Goal: Task Accomplishment & Management: Use online tool/utility

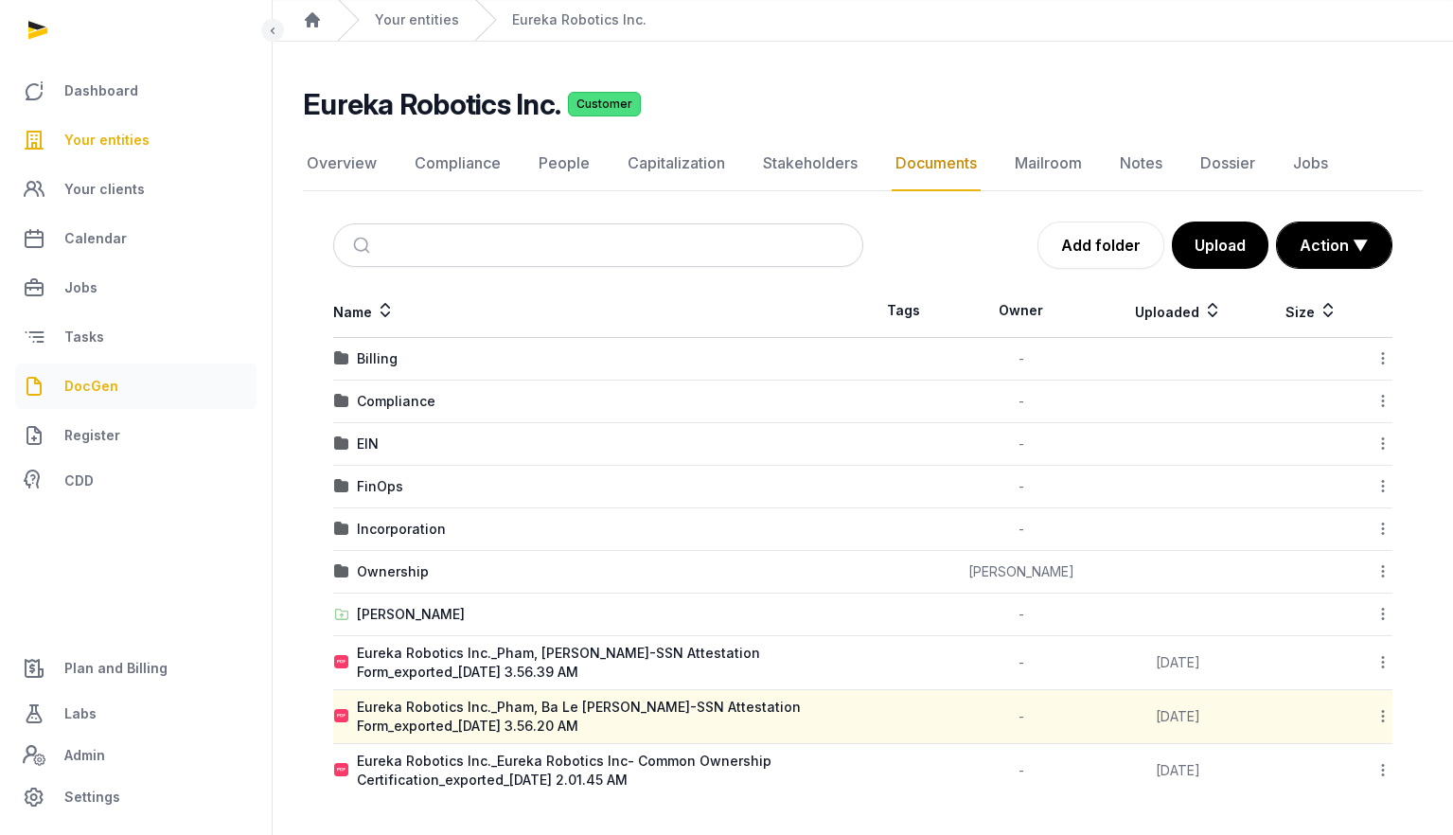
click at [99, 378] on span "DocGen" at bounding box center [91, 386] width 54 height 23
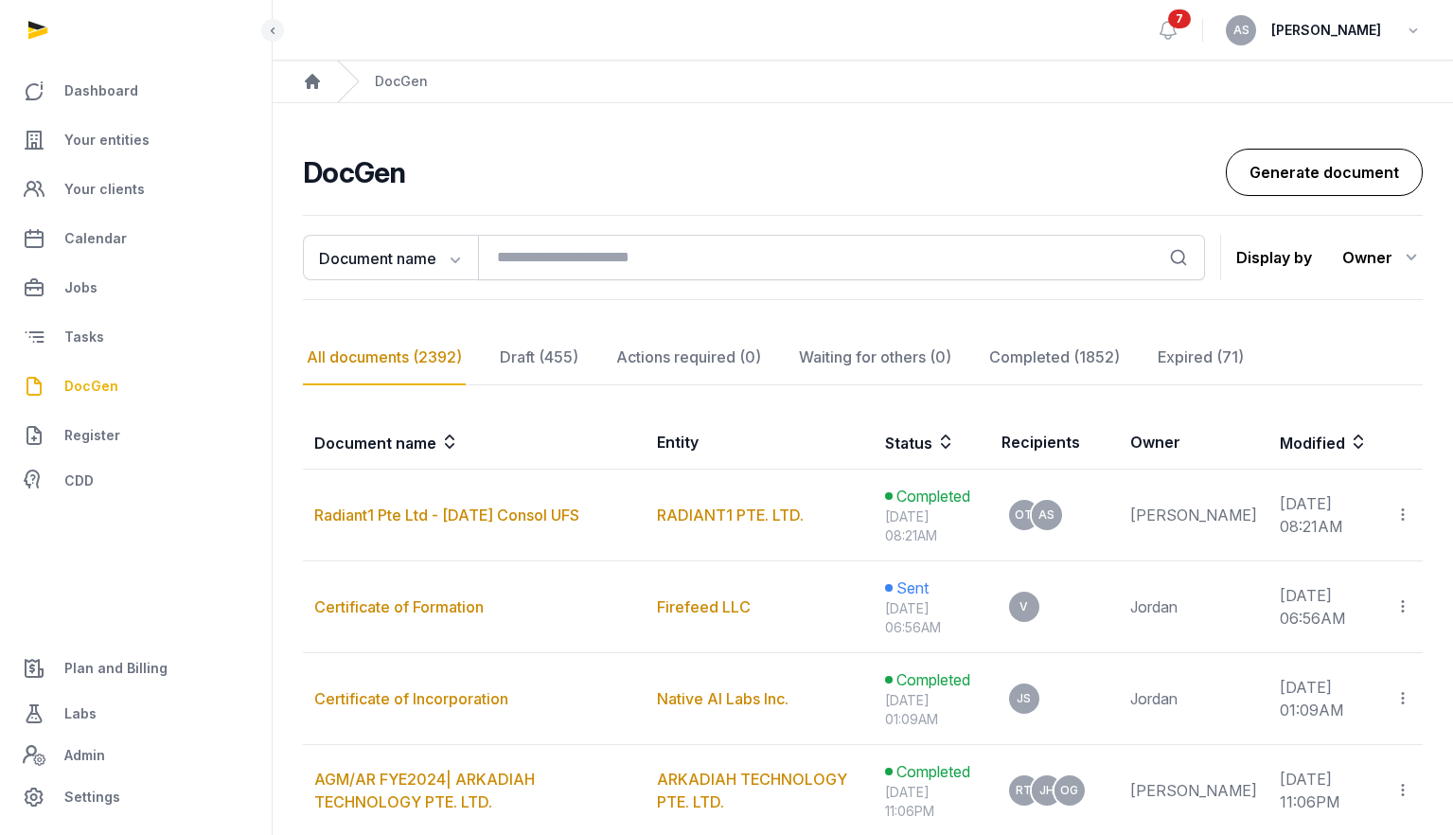
click at [1301, 180] on link "Generate document" at bounding box center [1324, 172] width 197 height 47
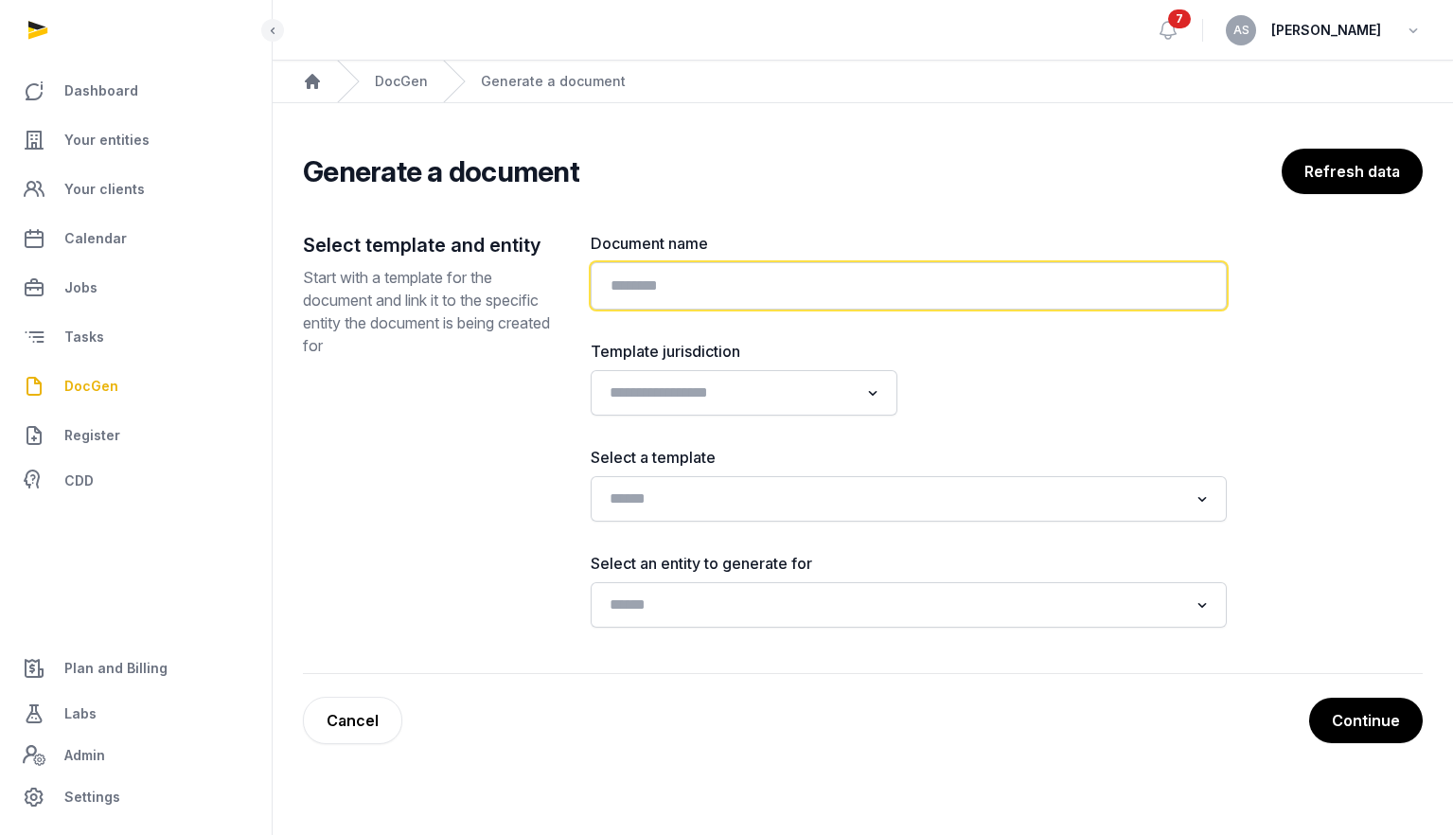
click at [713, 273] on input "text" at bounding box center [909, 285] width 636 height 47
type input "*"
type input "**********"
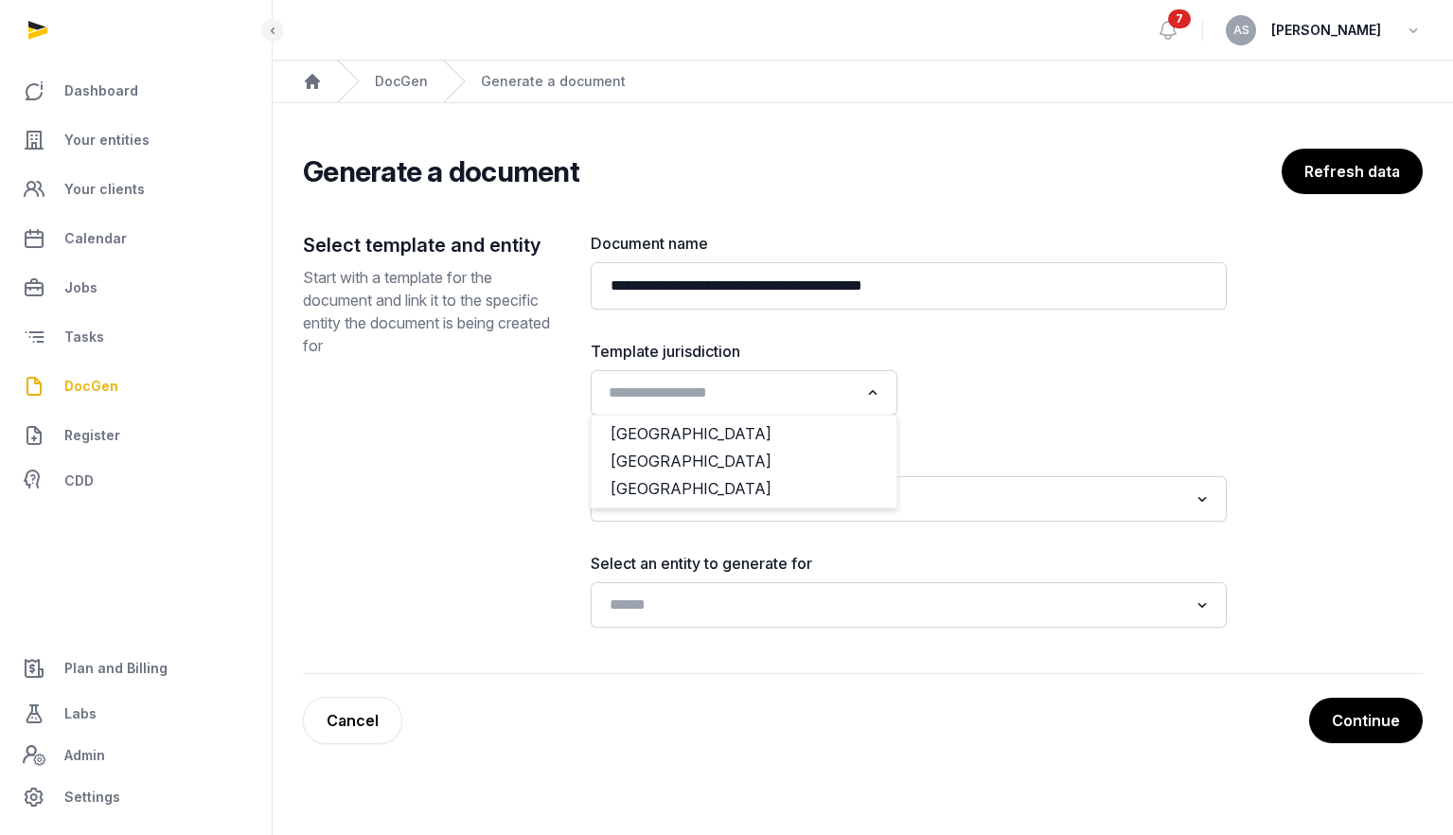
click at [864, 394] on icon "Search for option" at bounding box center [873, 393] width 19 height 23
click at [825, 496] on li "[GEOGRAPHIC_DATA]" at bounding box center [744, 488] width 305 height 27
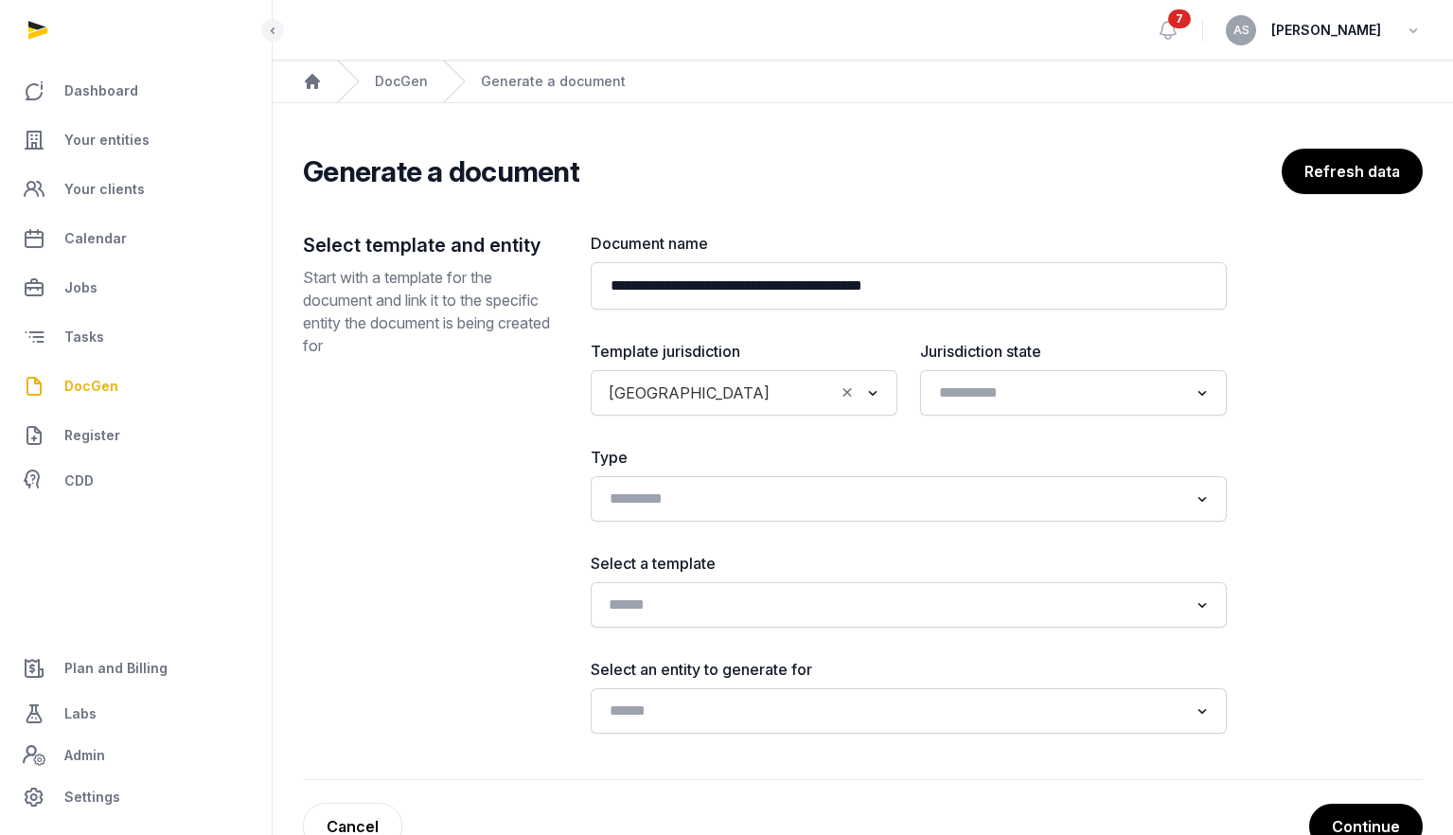
click at [1030, 608] on input "Search for option" at bounding box center [895, 605] width 586 height 27
click at [1209, 543] on div "**********" at bounding box center [909, 483] width 636 height 502
click at [1081, 700] on input "Search for option" at bounding box center [895, 711] width 586 height 27
type input "*"
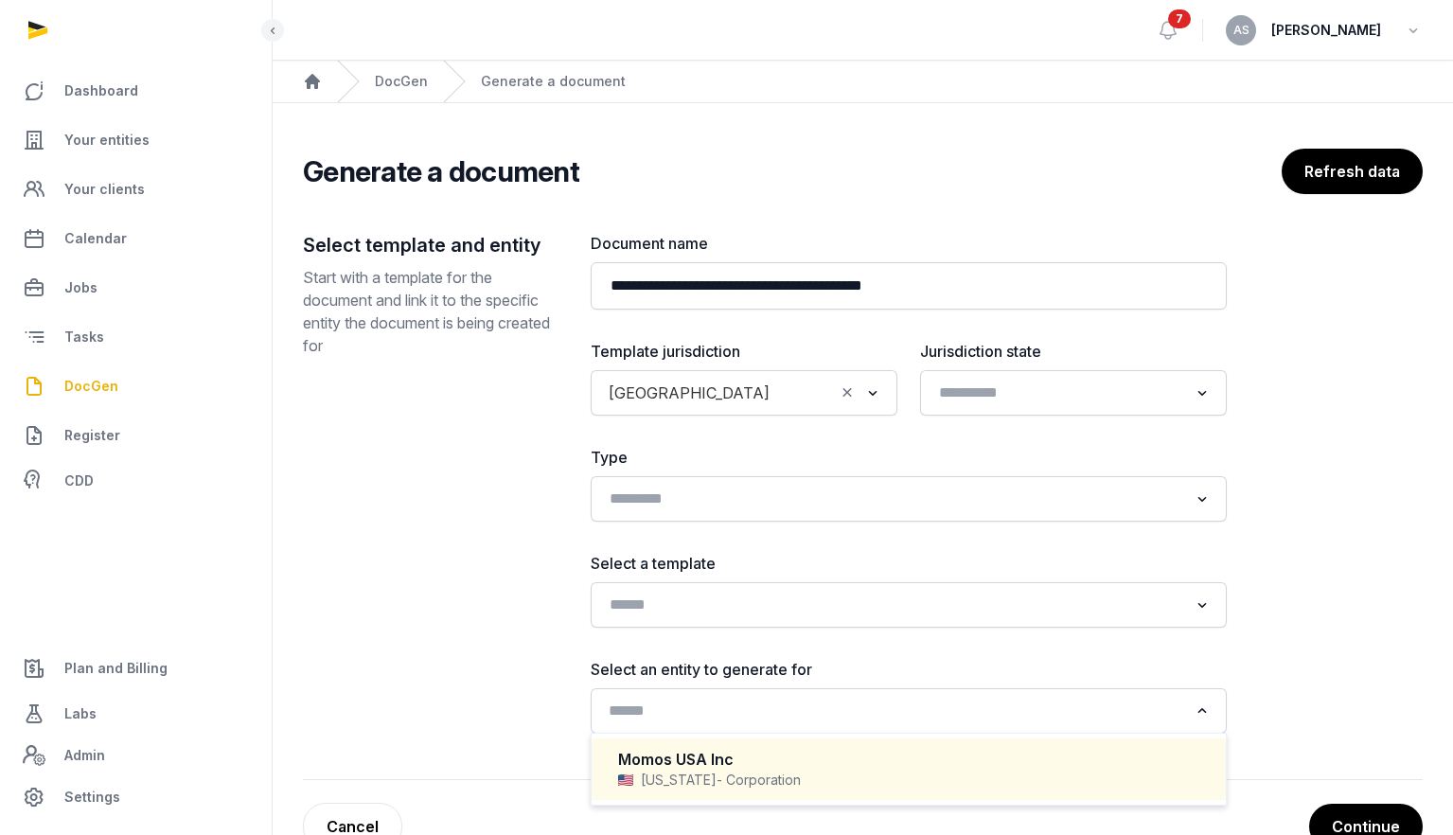
click at [1000, 759] on div "Momos USA Inc" at bounding box center [908, 760] width 581 height 22
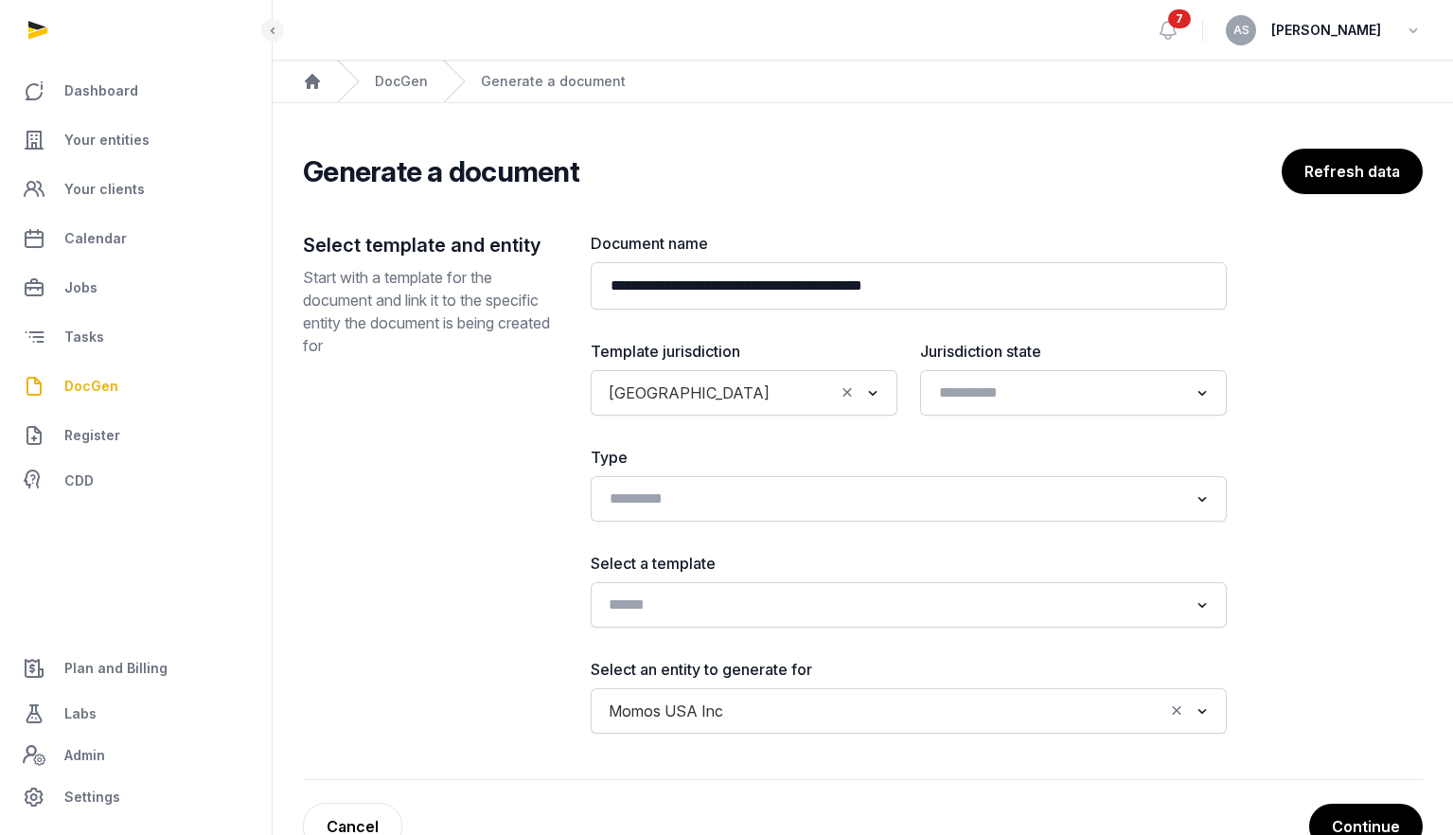
click at [1115, 602] on input "Search for option" at bounding box center [895, 605] width 586 height 27
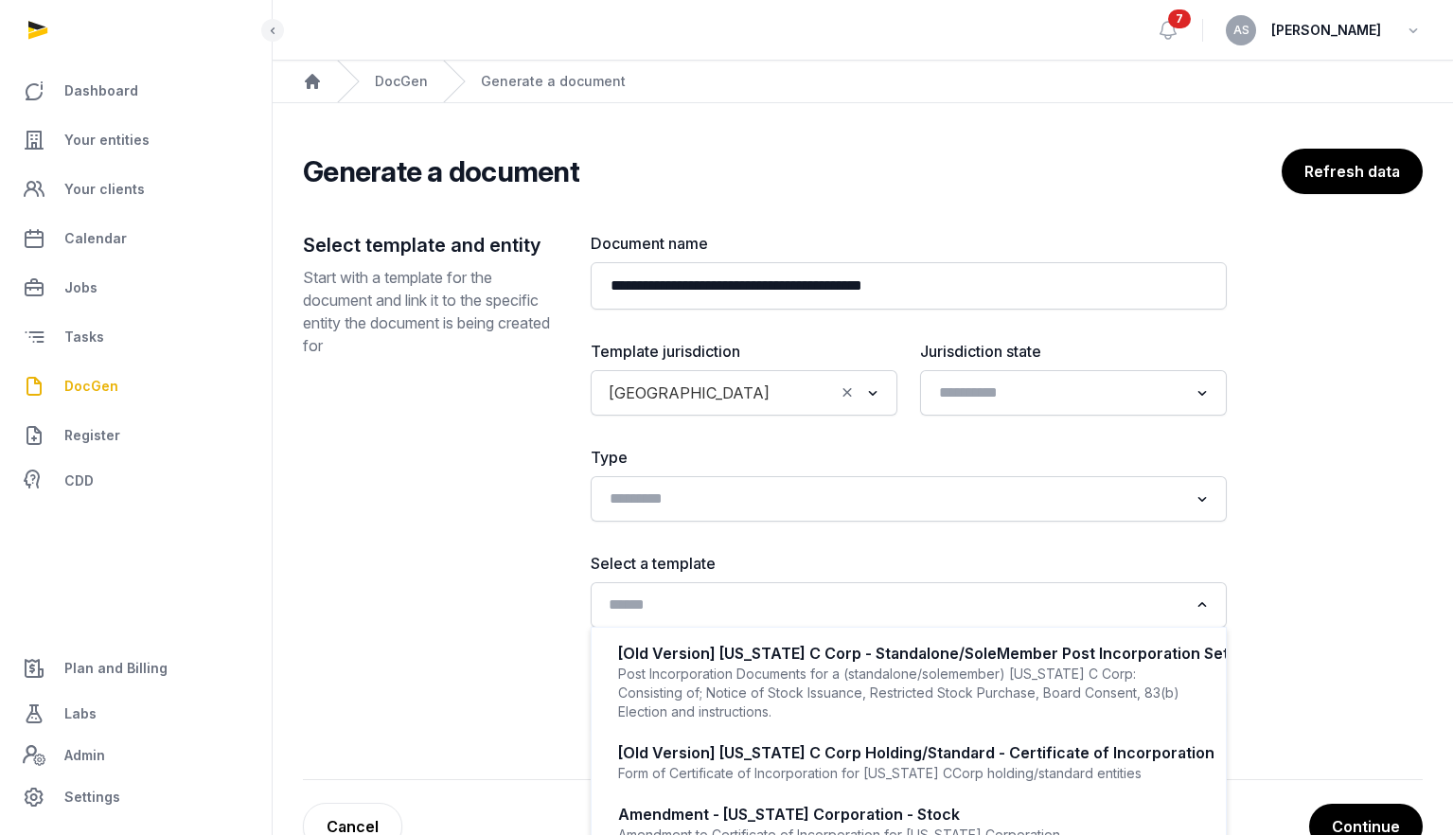
type input "*"
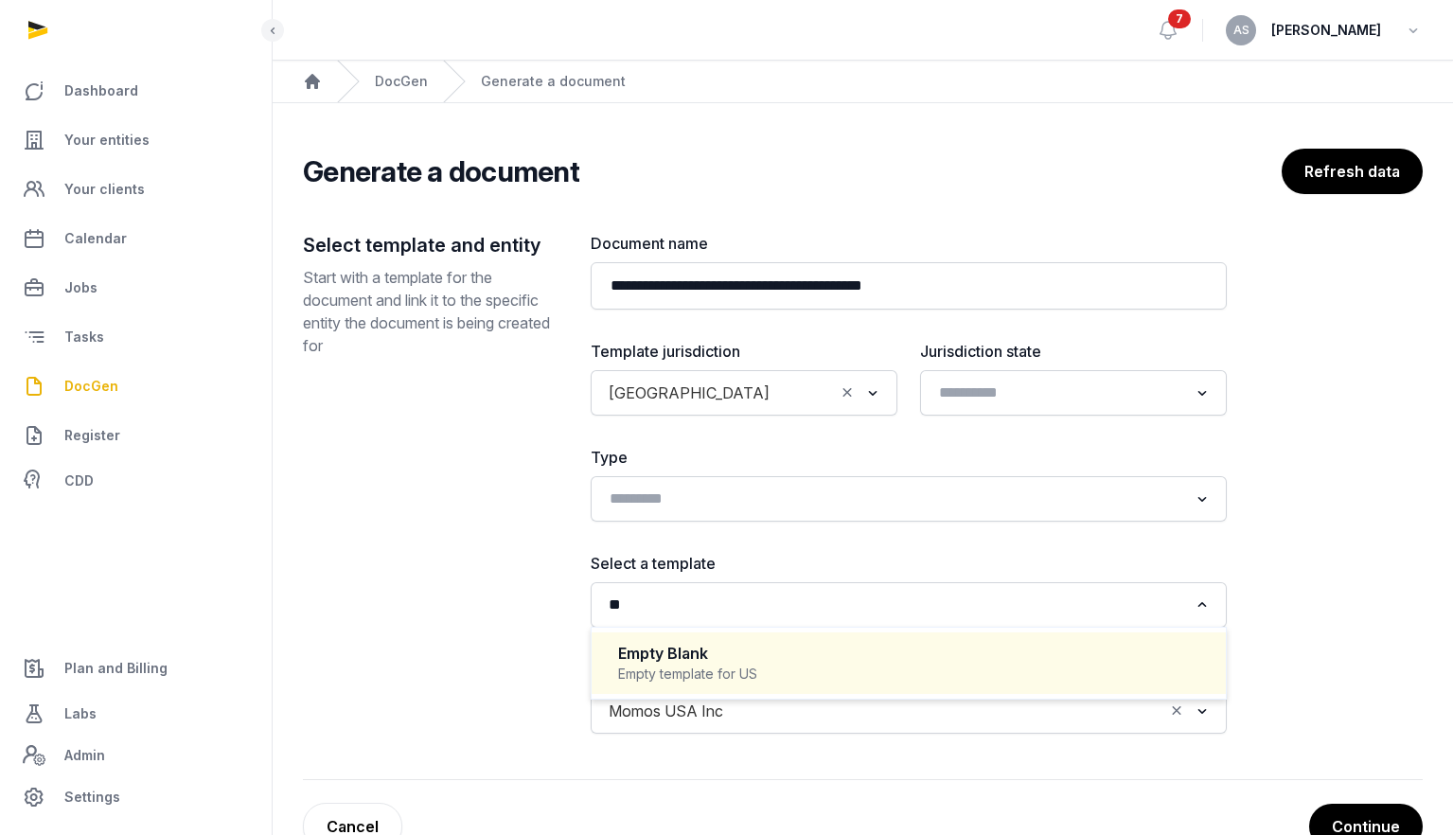
click at [1019, 653] on div "Empty Blank" at bounding box center [908, 654] width 581 height 22
type input "**"
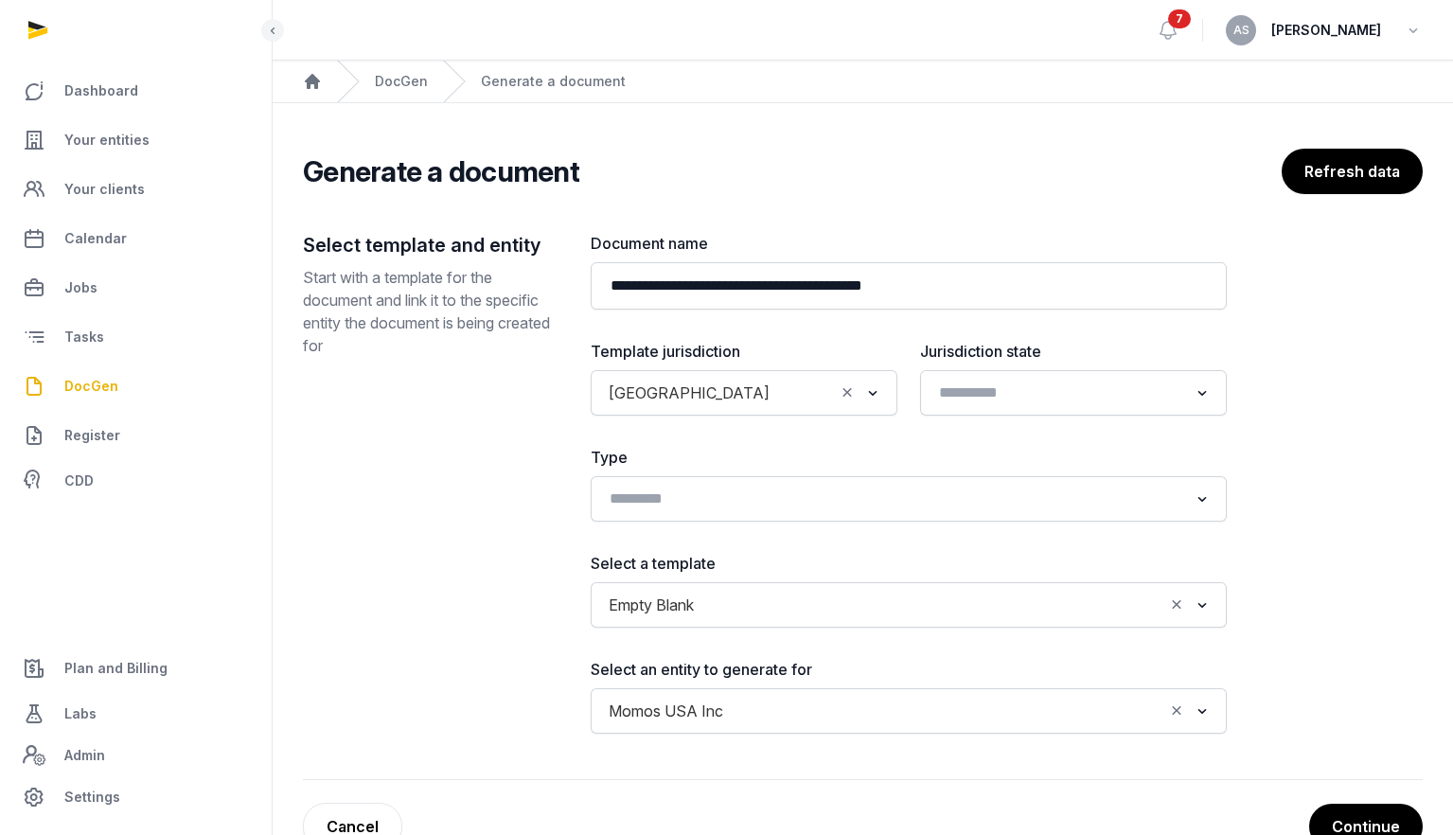
scroll to position [21, 0]
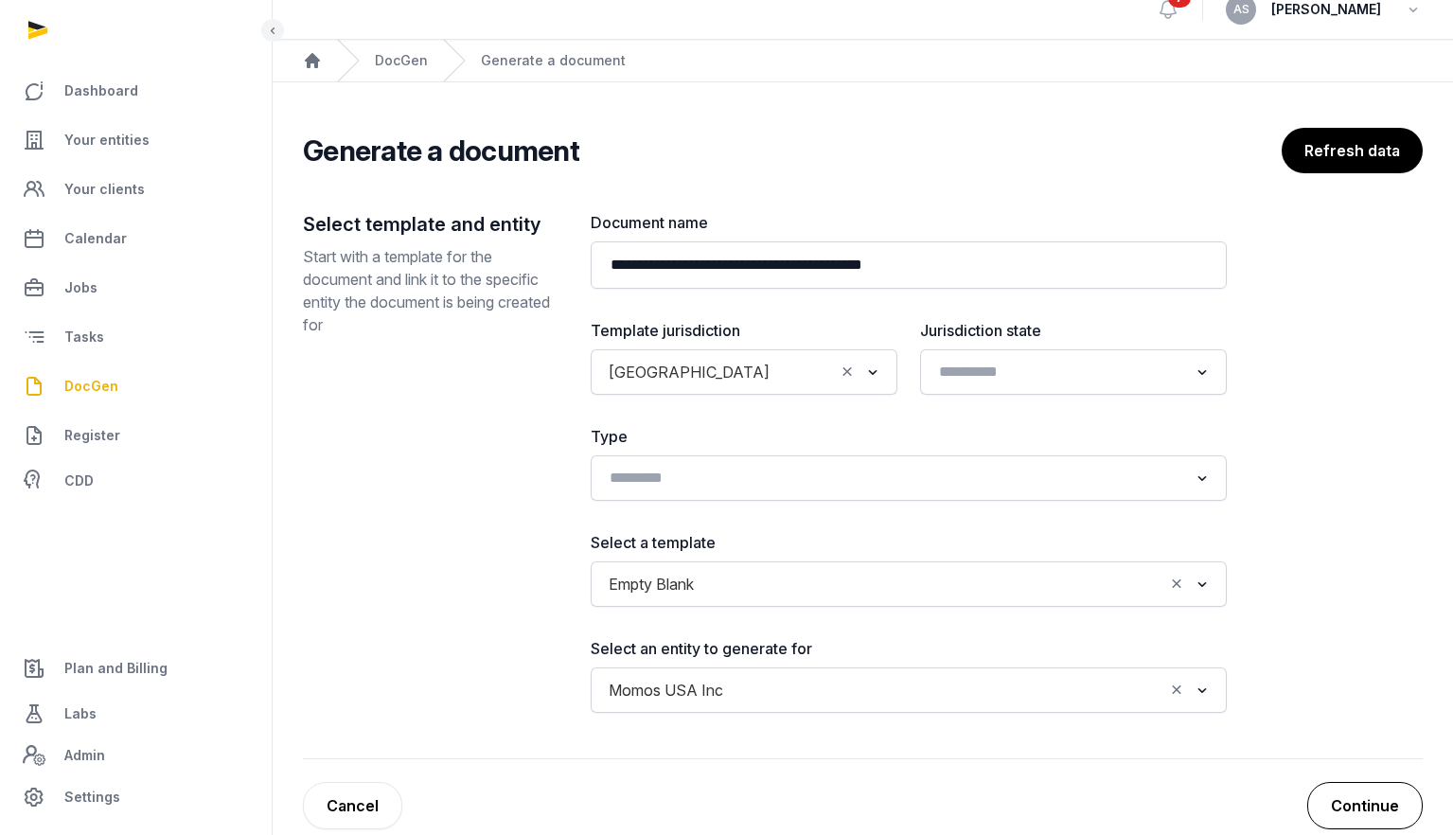
click at [1356, 806] on button "Continue" at bounding box center [1366, 805] width 116 height 47
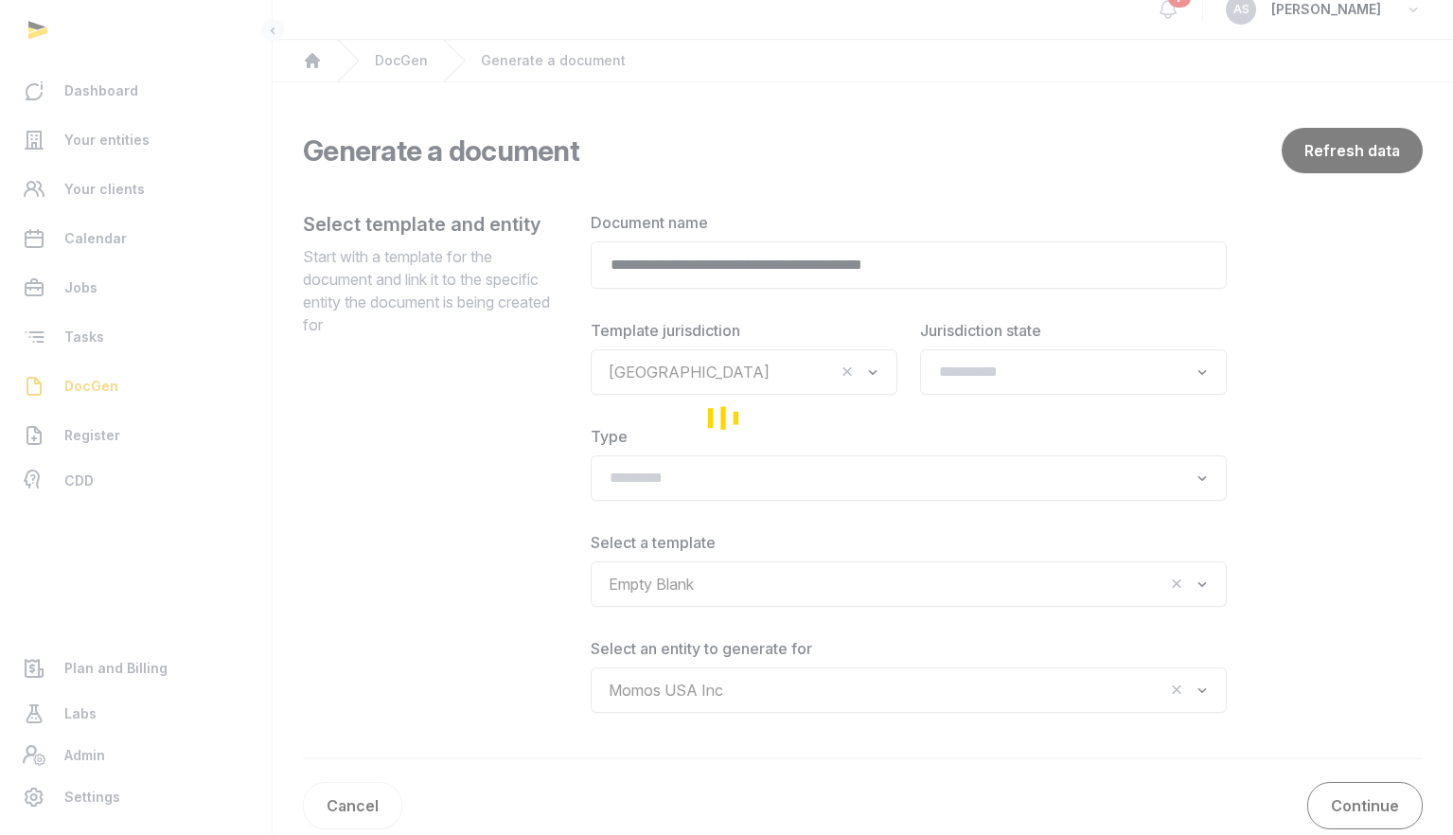
scroll to position [0, 0]
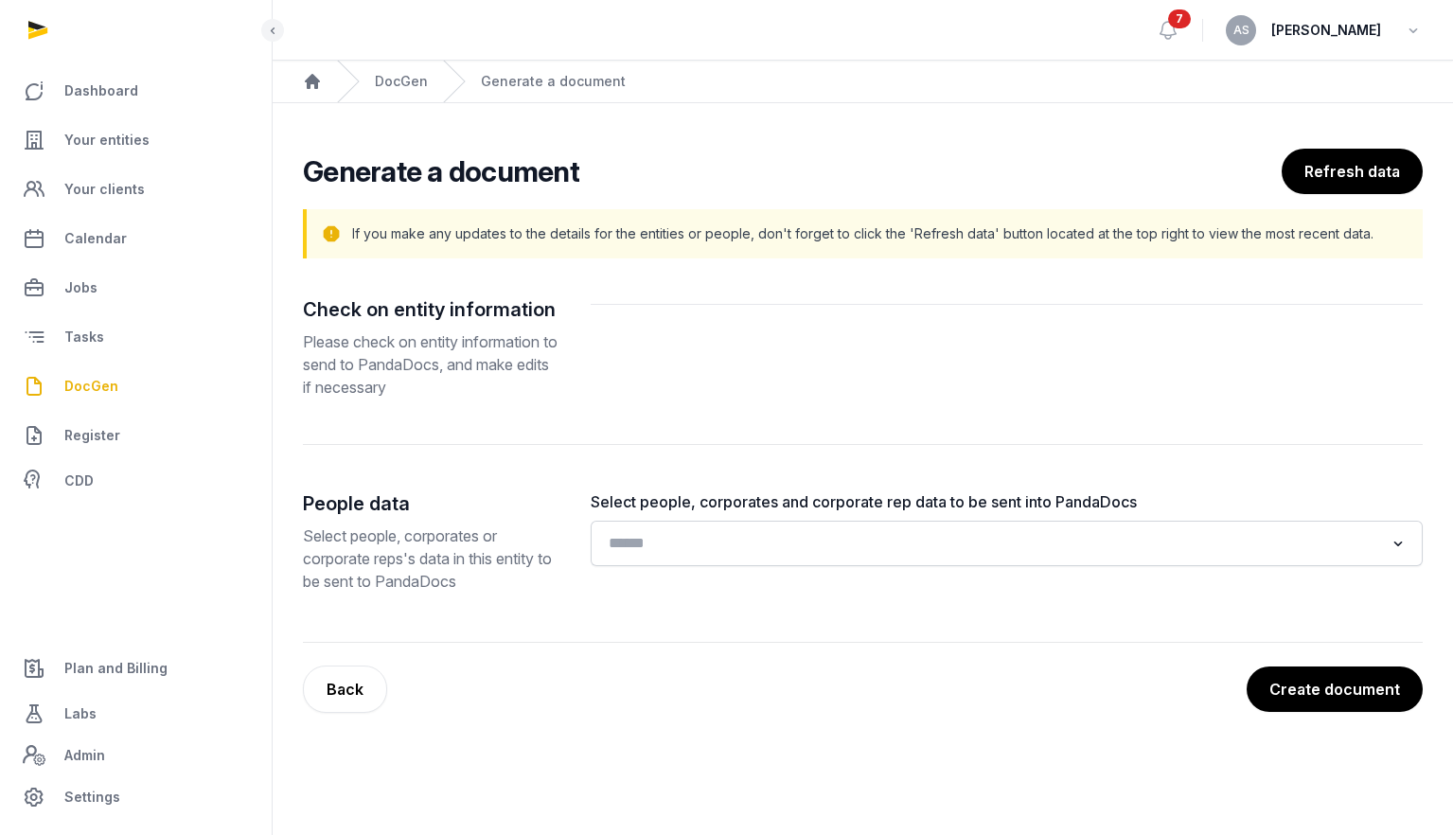
click at [885, 545] on input "Search for option" at bounding box center [993, 543] width 782 height 27
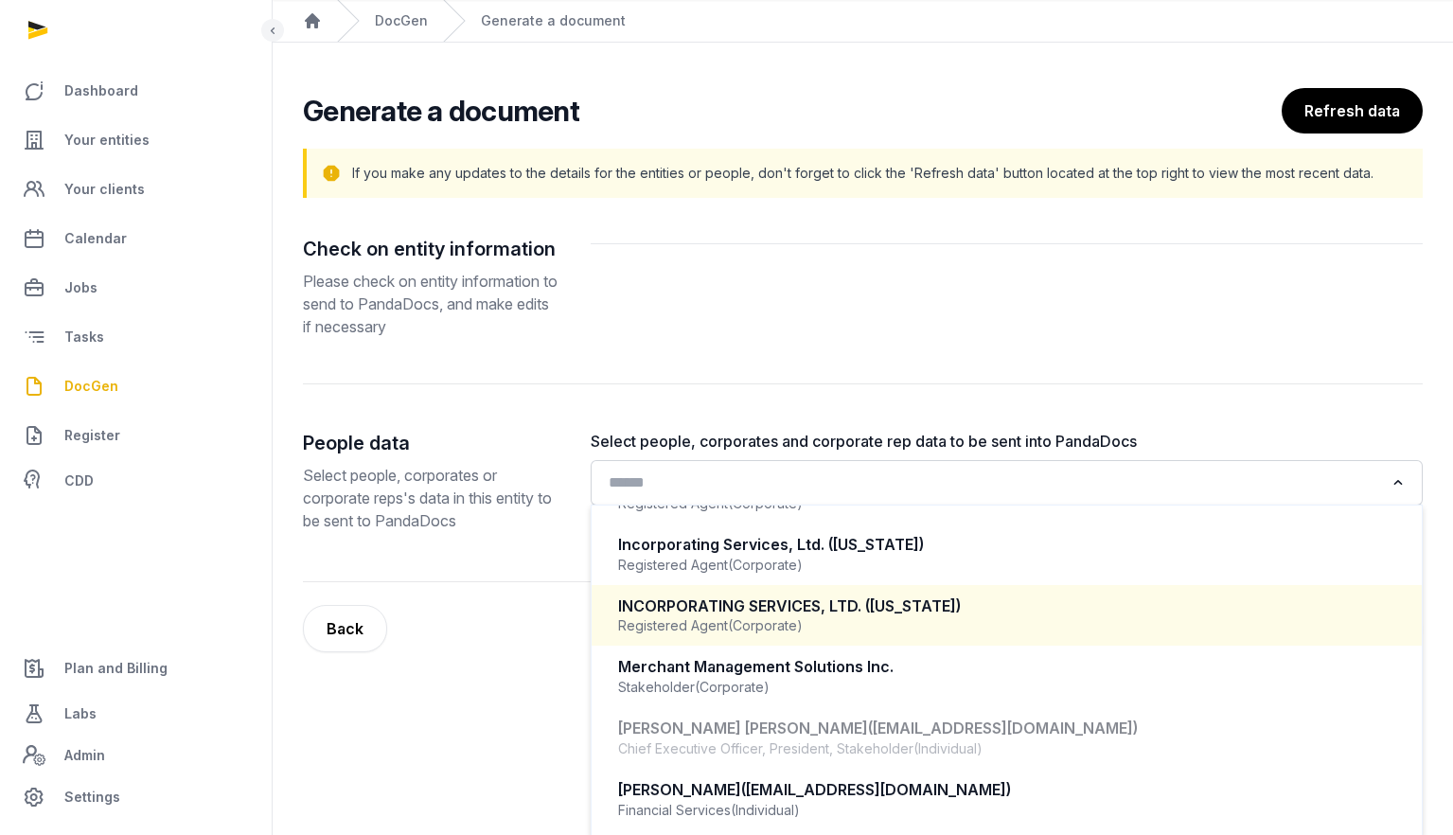
scroll to position [62, 0]
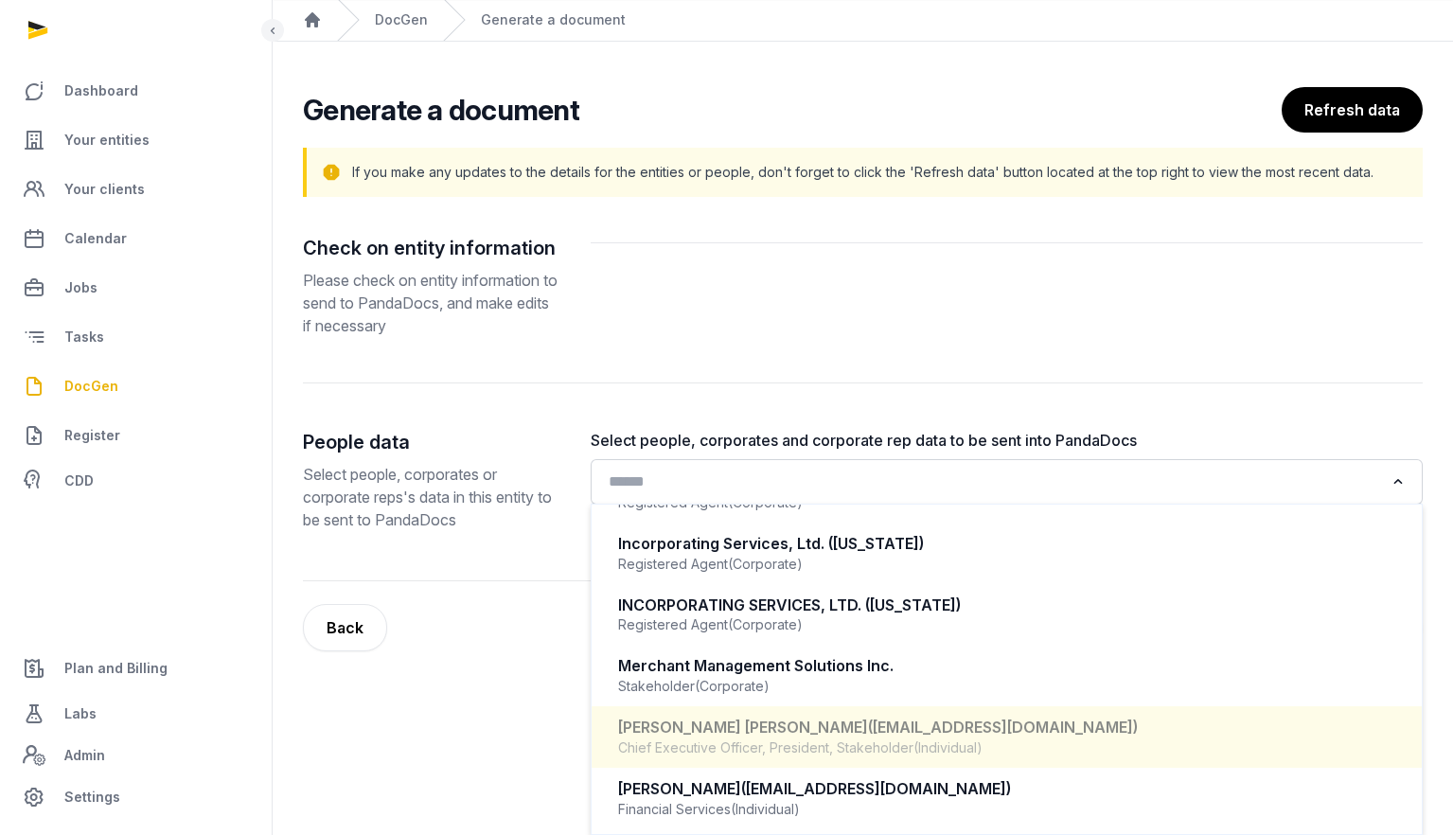
click at [868, 724] on span "([EMAIL_ADDRESS][DOMAIN_NAME])" at bounding box center [1003, 727] width 270 height 19
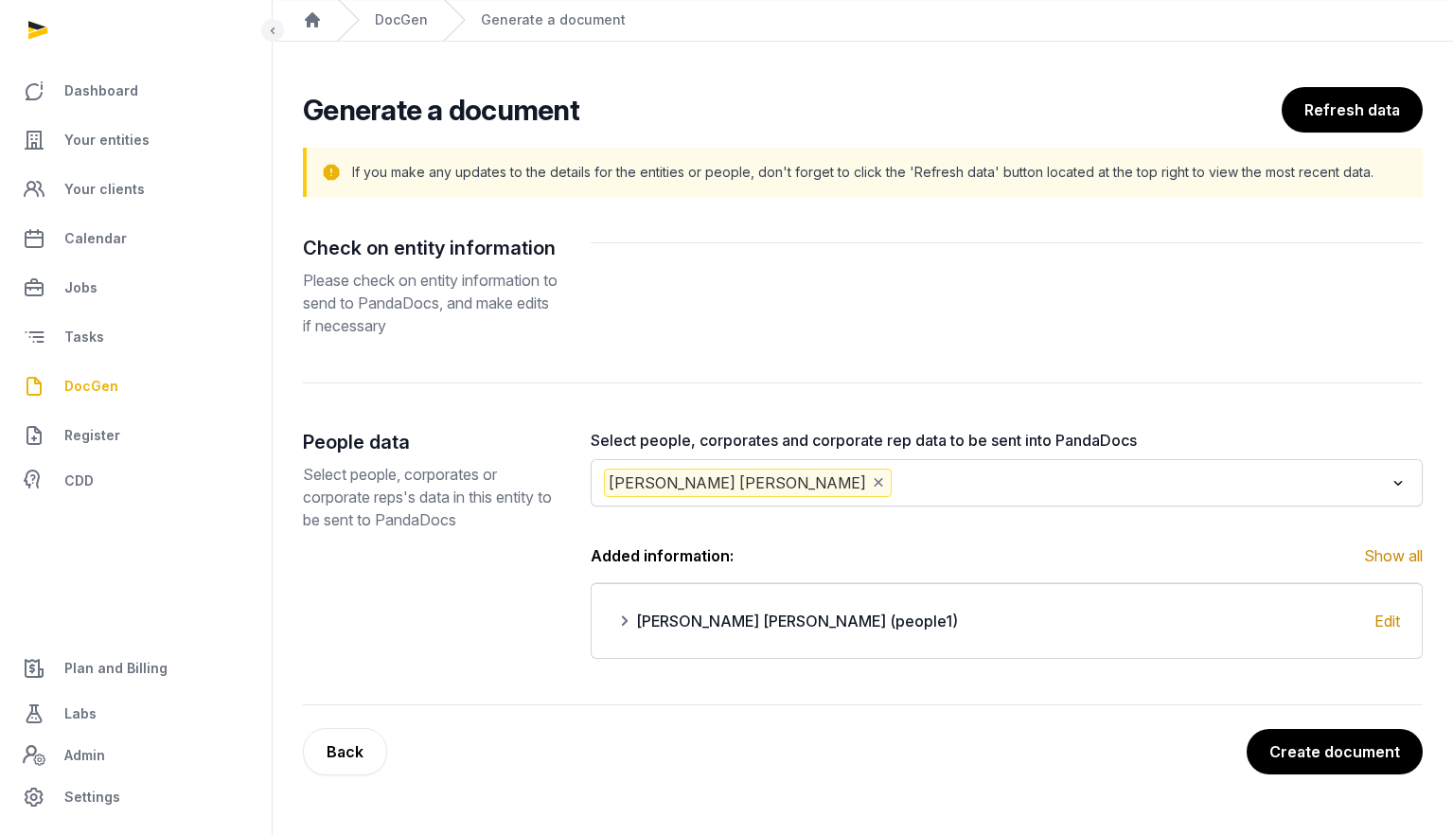
scroll to position [40, 0]
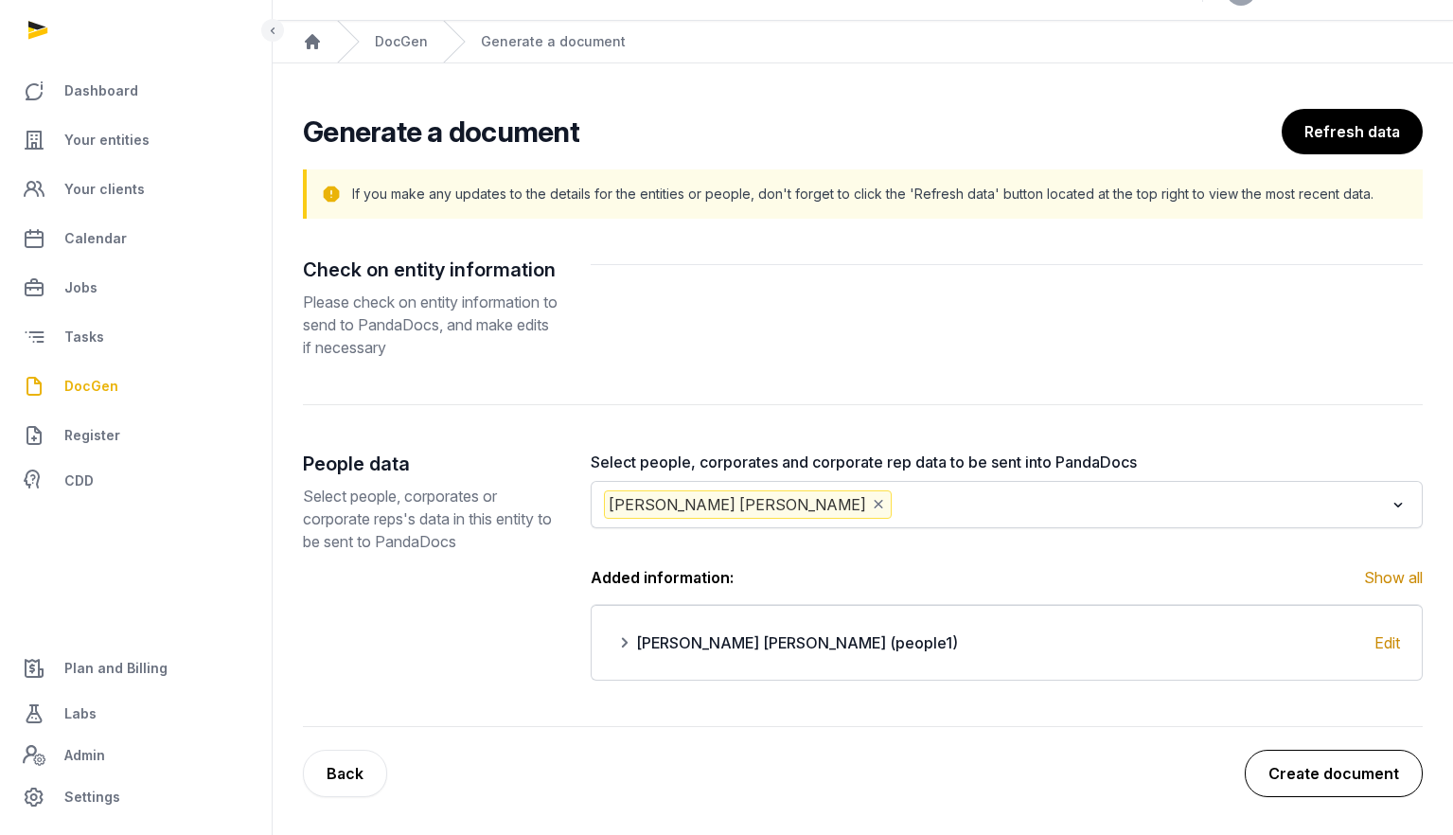
click at [1316, 771] on button "Create document" at bounding box center [1334, 773] width 178 height 47
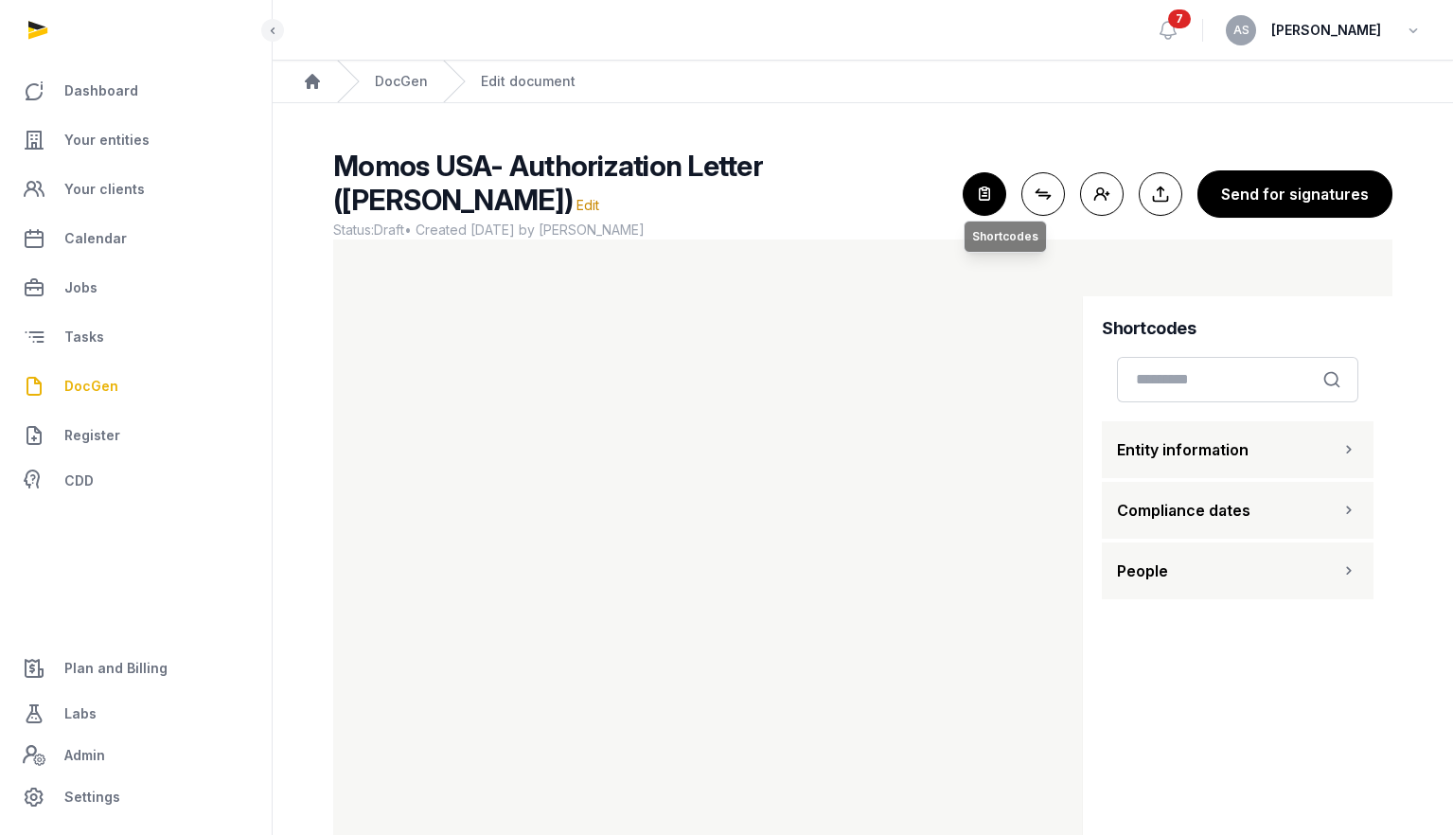
click at [987, 194] on icon "button" at bounding box center [985, 194] width 42 height 42
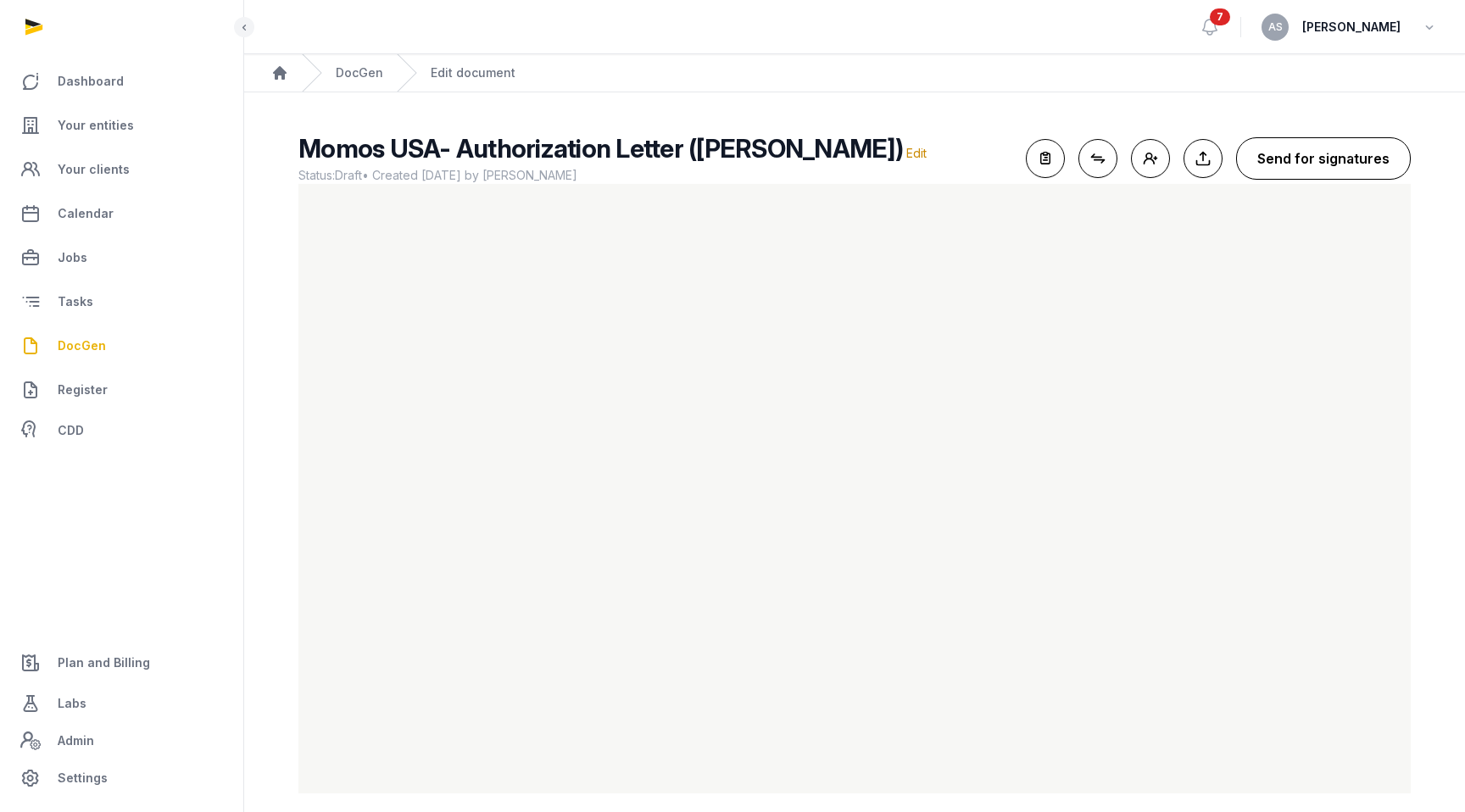
click at [1301, 157] on button "Send for signatures" at bounding box center [1324, 158] width 175 height 42
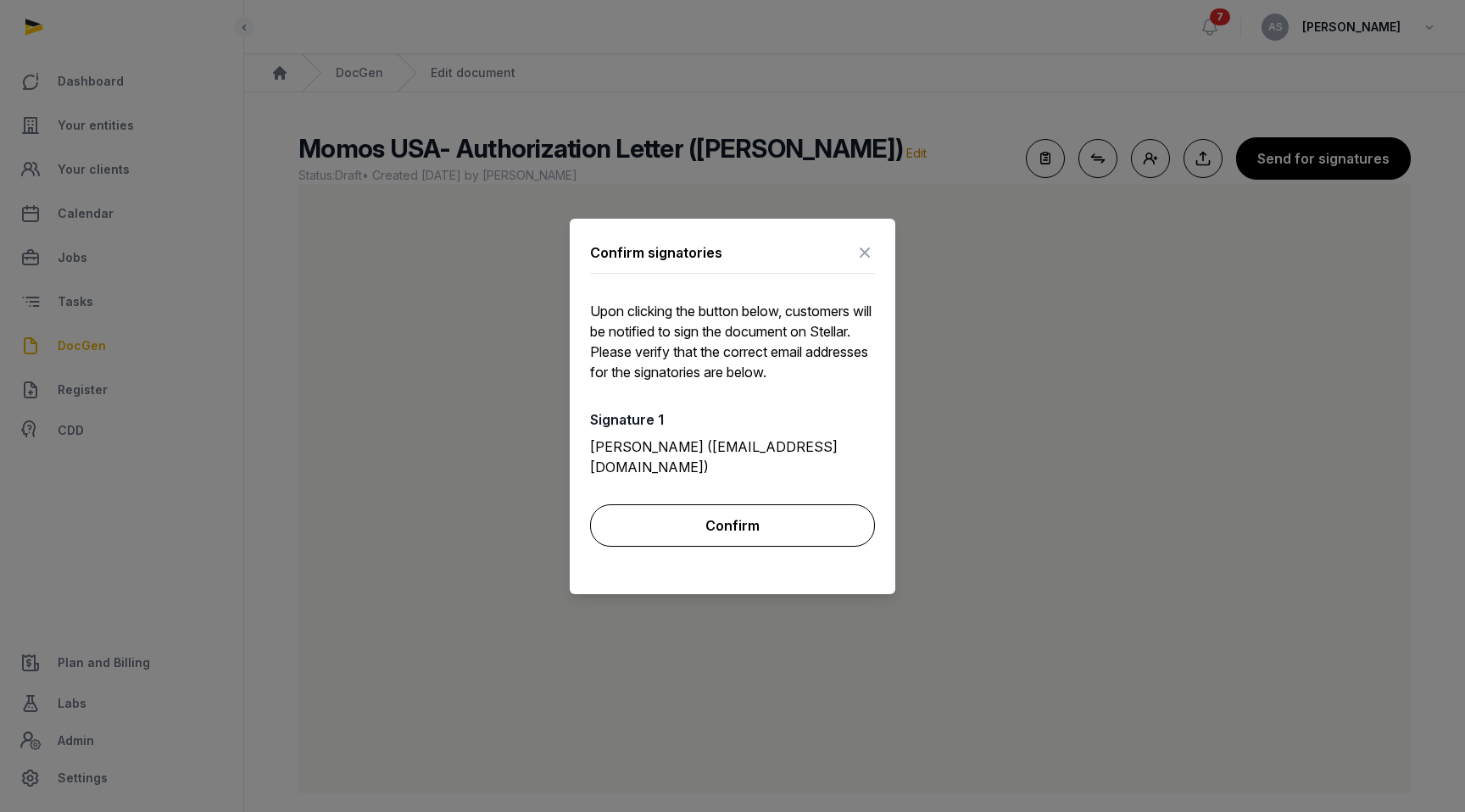
click at [749, 504] on button "Confirm" at bounding box center [732, 525] width 285 height 42
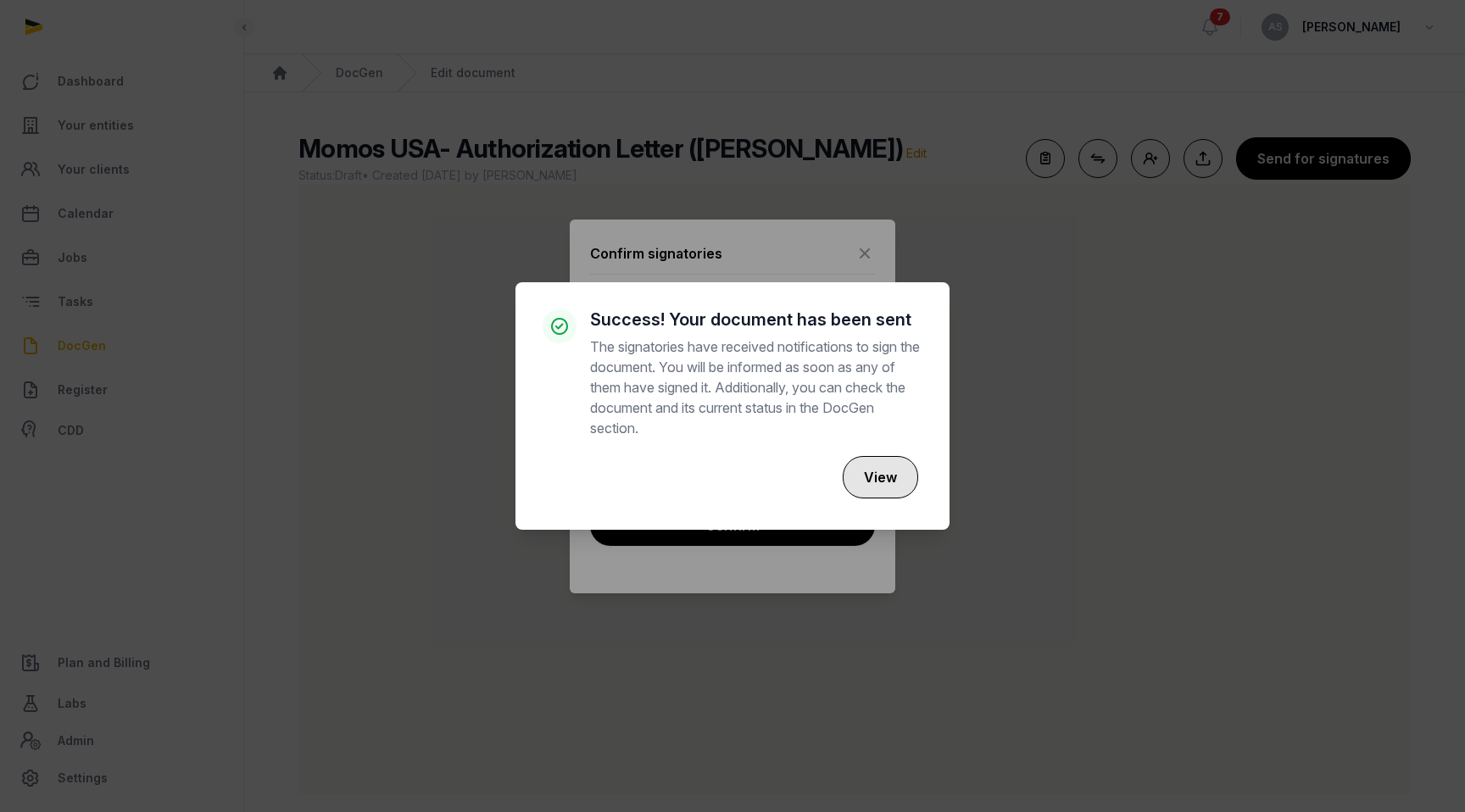
click at [868, 478] on button "View" at bounding box center [880, 476] width 75 height 42
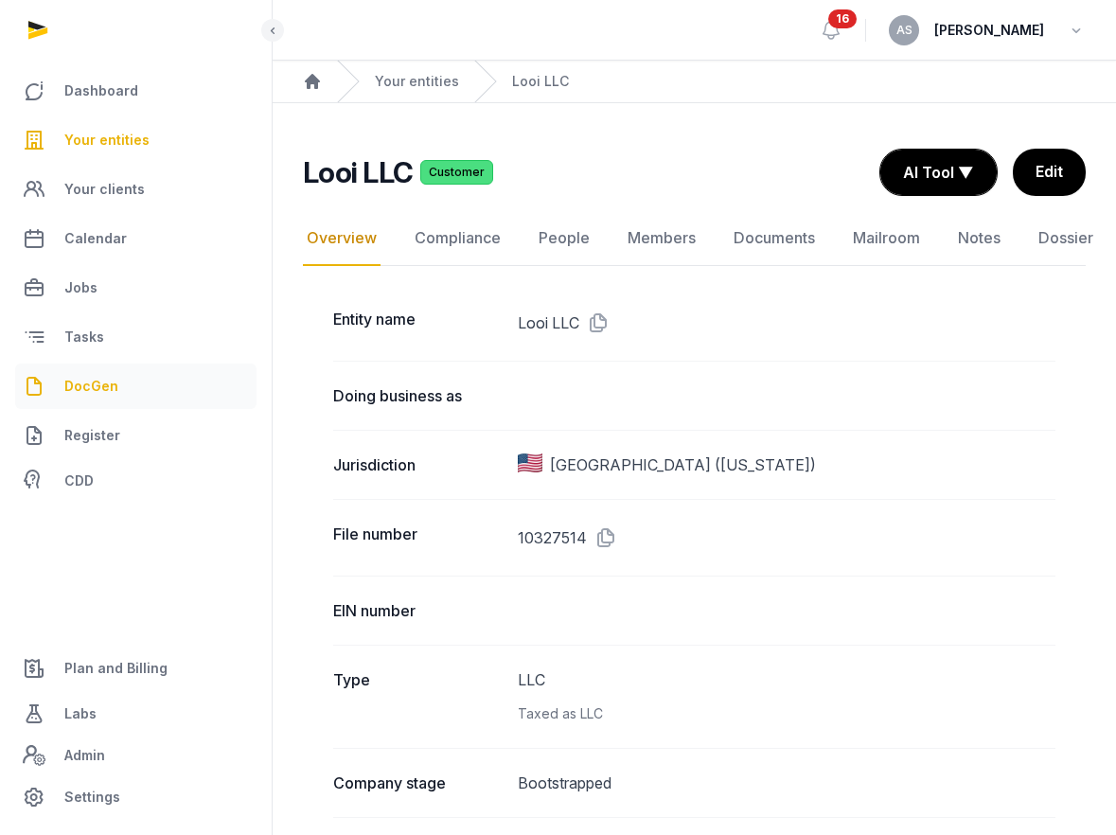
click at [106, 391] on span "DocGen" at bounding box center [91, 386] width 54 height 23
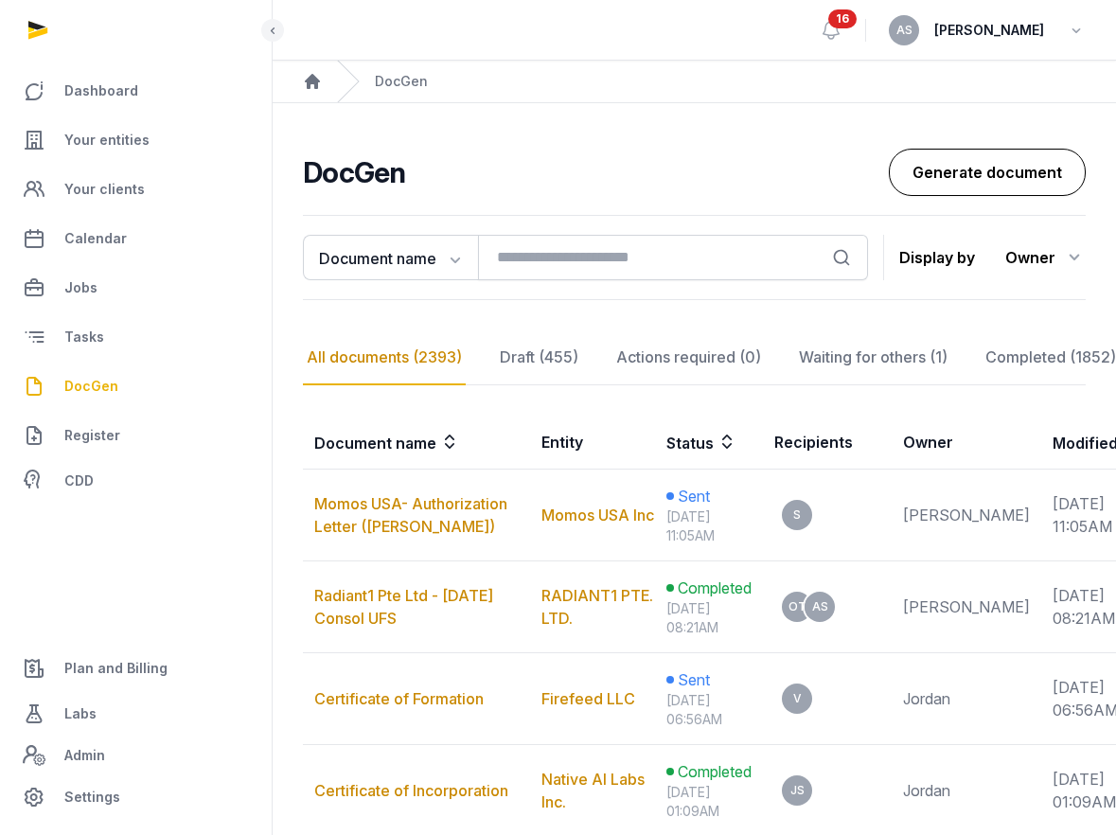
click at [971, 166] on link "Generate document" at bounding box center [987, 172] width 197 height 47
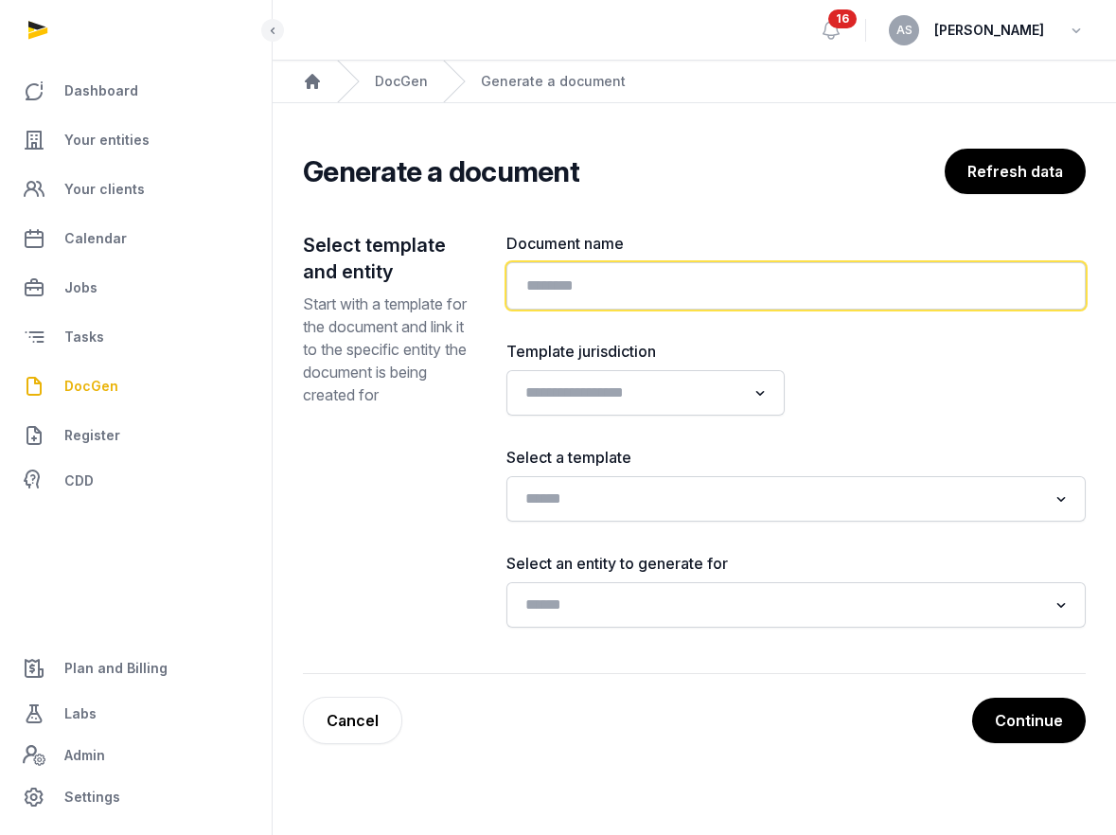
click at [561, 282] on input "text" at bounding box center [796, 285] width 579 height 47
click at [625, 288] on input "**********" at bounding box center [796, 285] width 579 height 47
click at [807, 289] on input "**********" at bounding box center [796, 285] width 579 height 47
type input "**********"
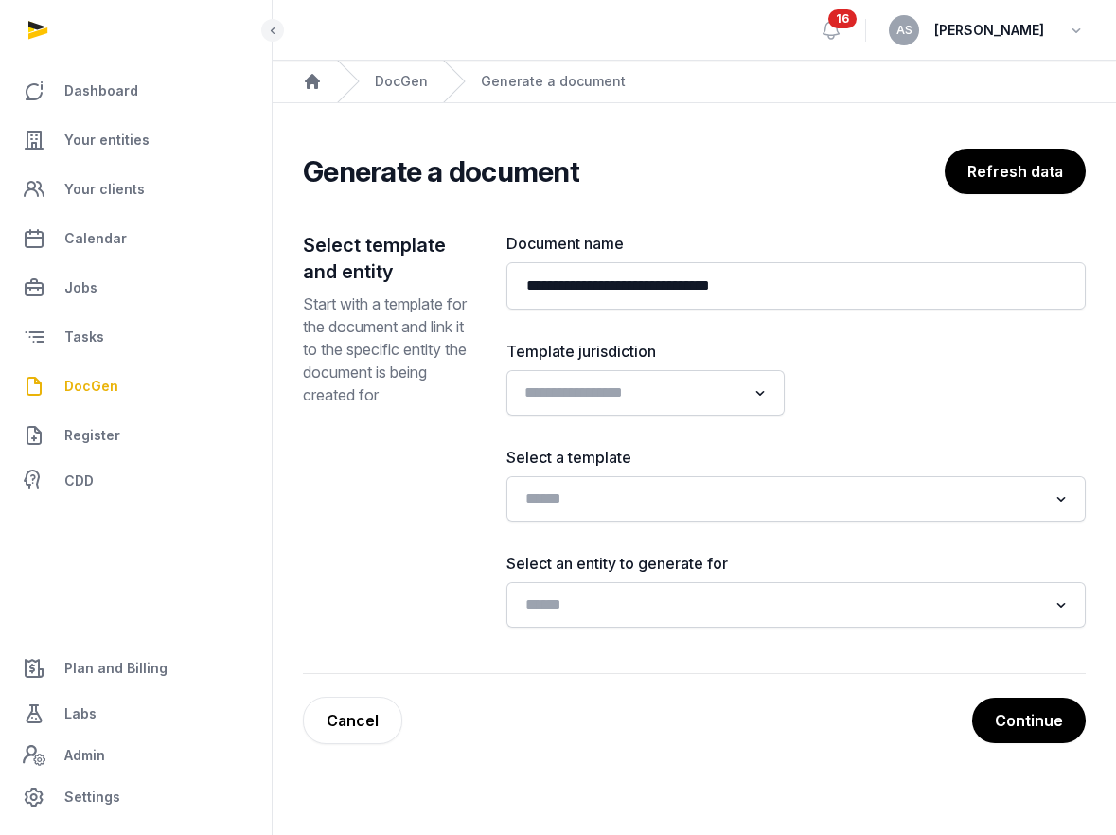
click at [751, 392] on icon "Search for option" at bounding box center [760, 393] width 19 height 23
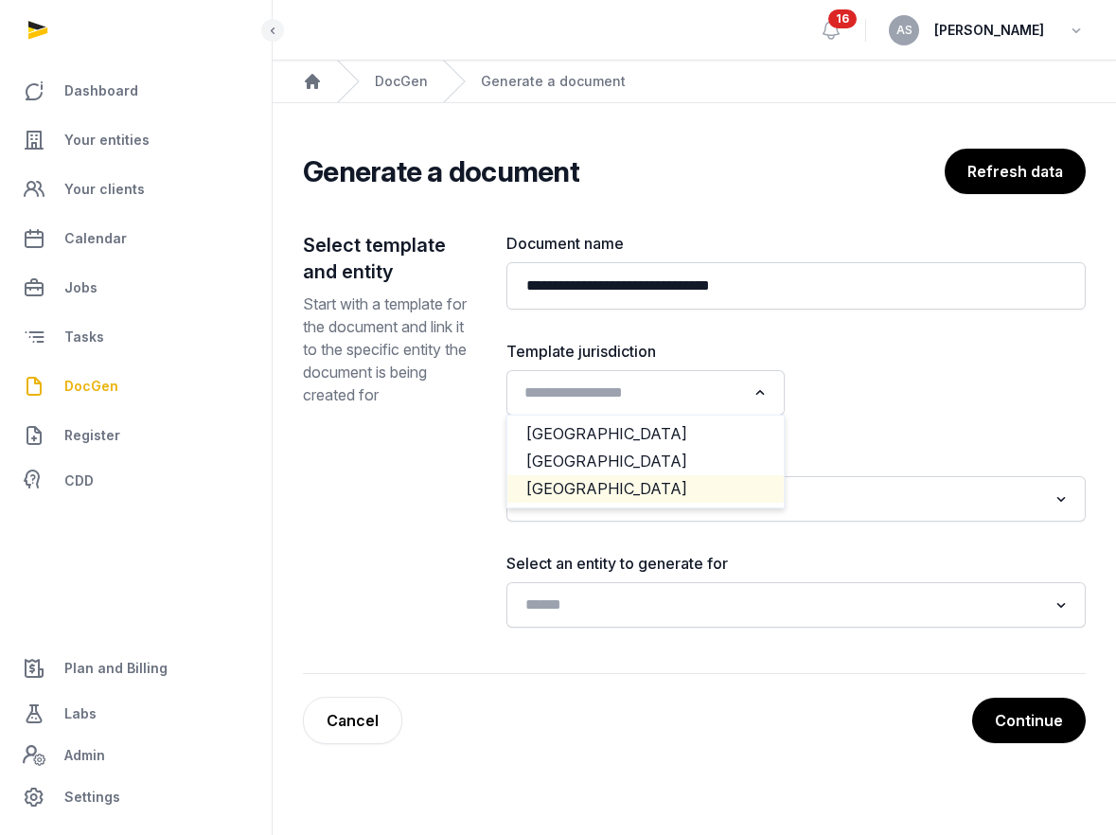
click at [708, 481] on li "[GEOGRAPHIC_DATA]" at bounding box center [646, 488] width 276 height 27
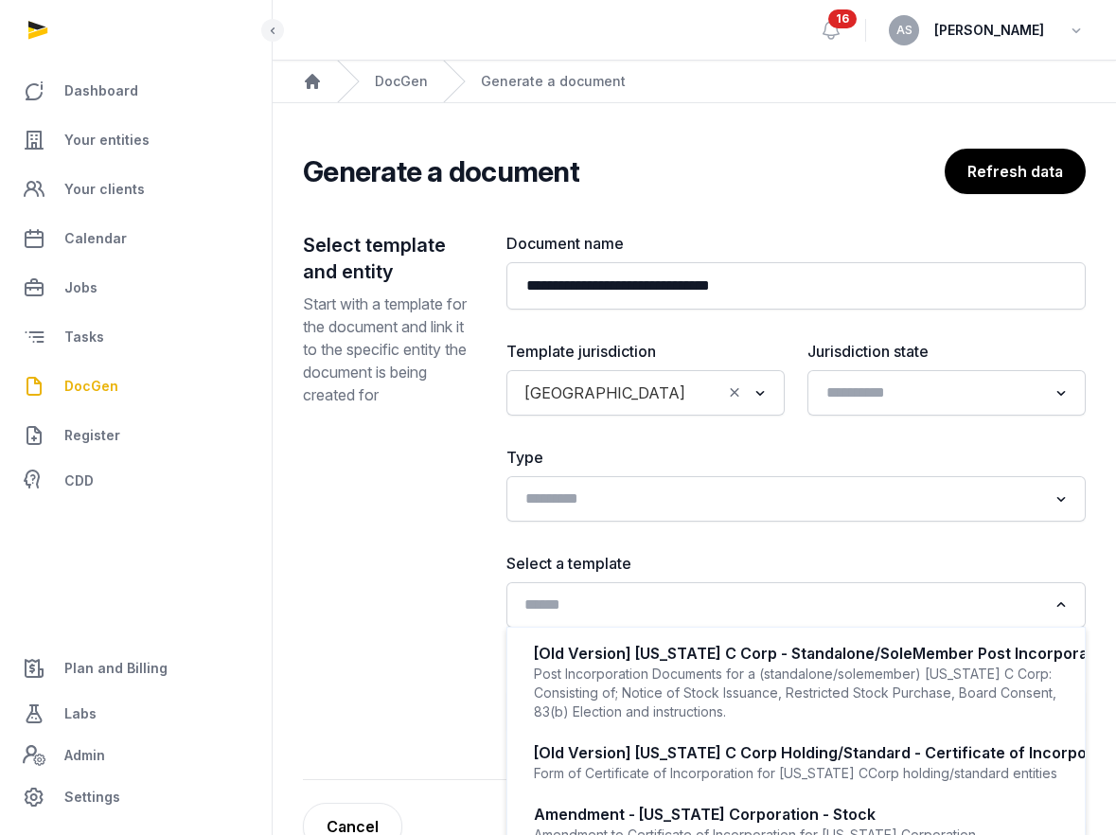
click at [777, 614] on input "Search for option" at bounding box center [782, 605] width 529 height 27
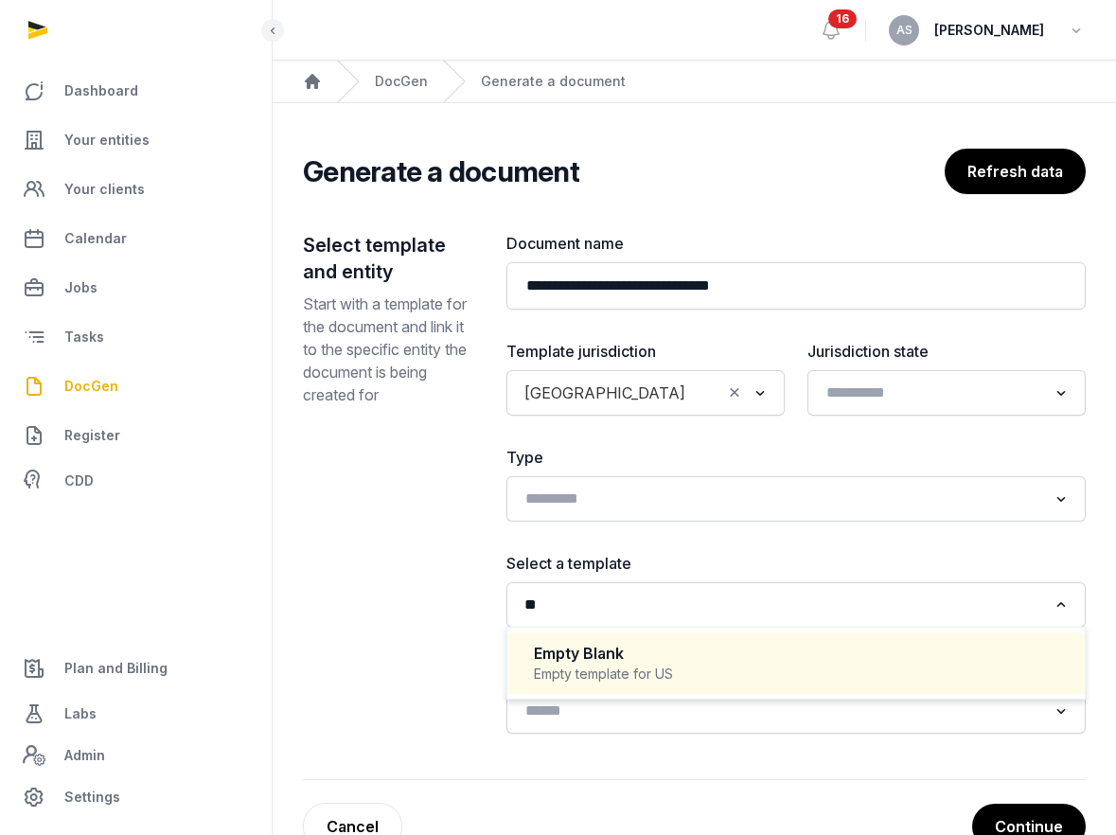
click at [742, 671] on div "Empty template for US" at bounding box center [796, 674] width 525 height 19
type input "**"
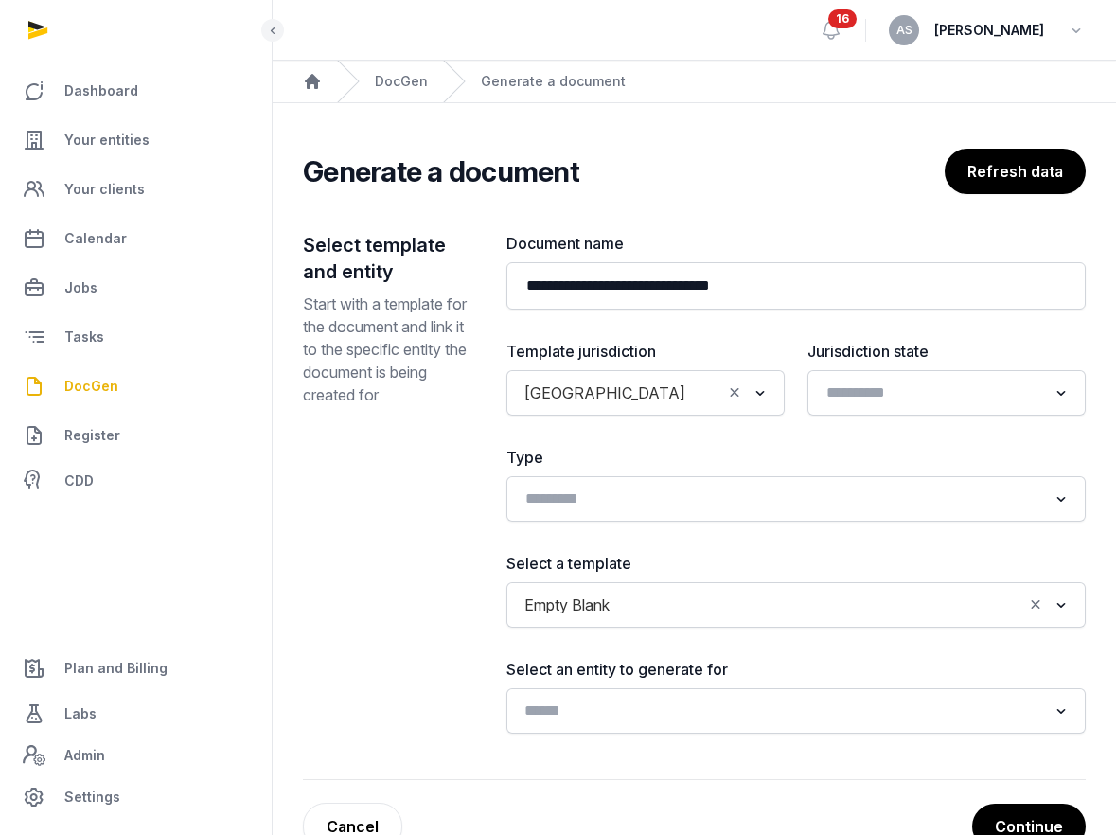
click at [727, 708] on input "Search for option" at bounding box center [782, 711] width 529 height 27
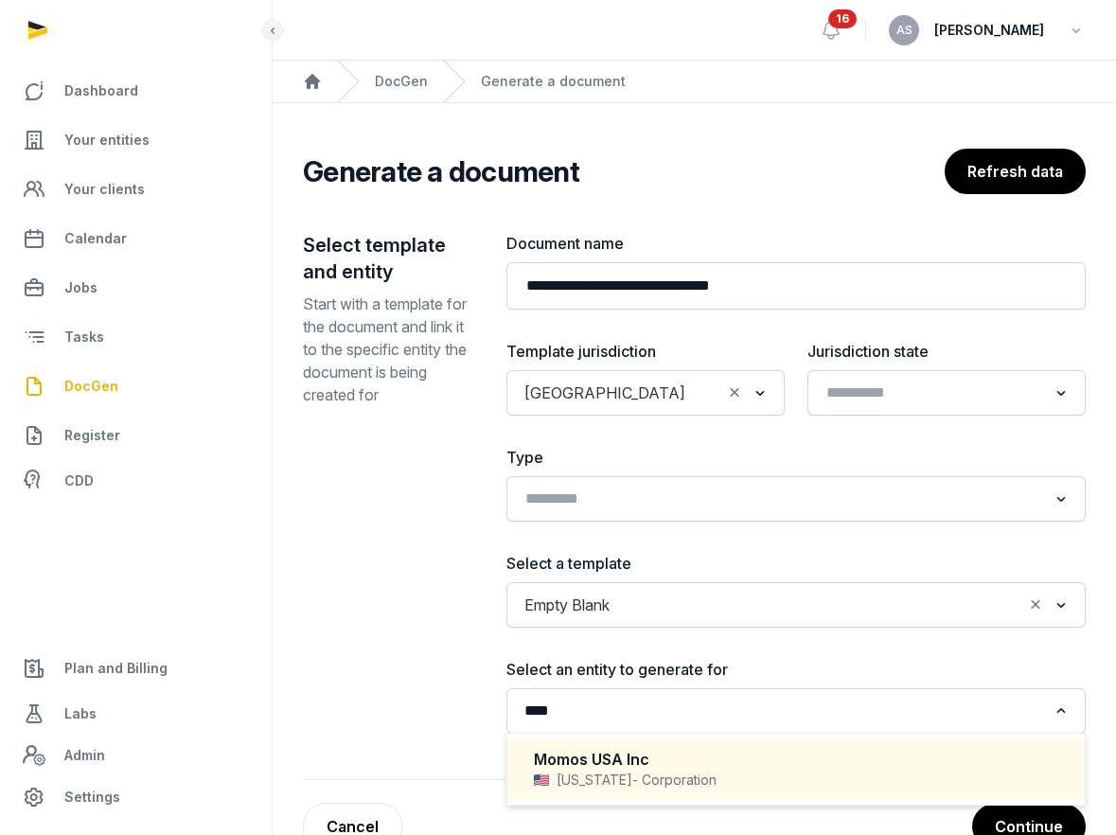
click at [691, 763] on div "Momos USA Inc" at bounding box center [796, 760] width 525 height 22
type input "****"
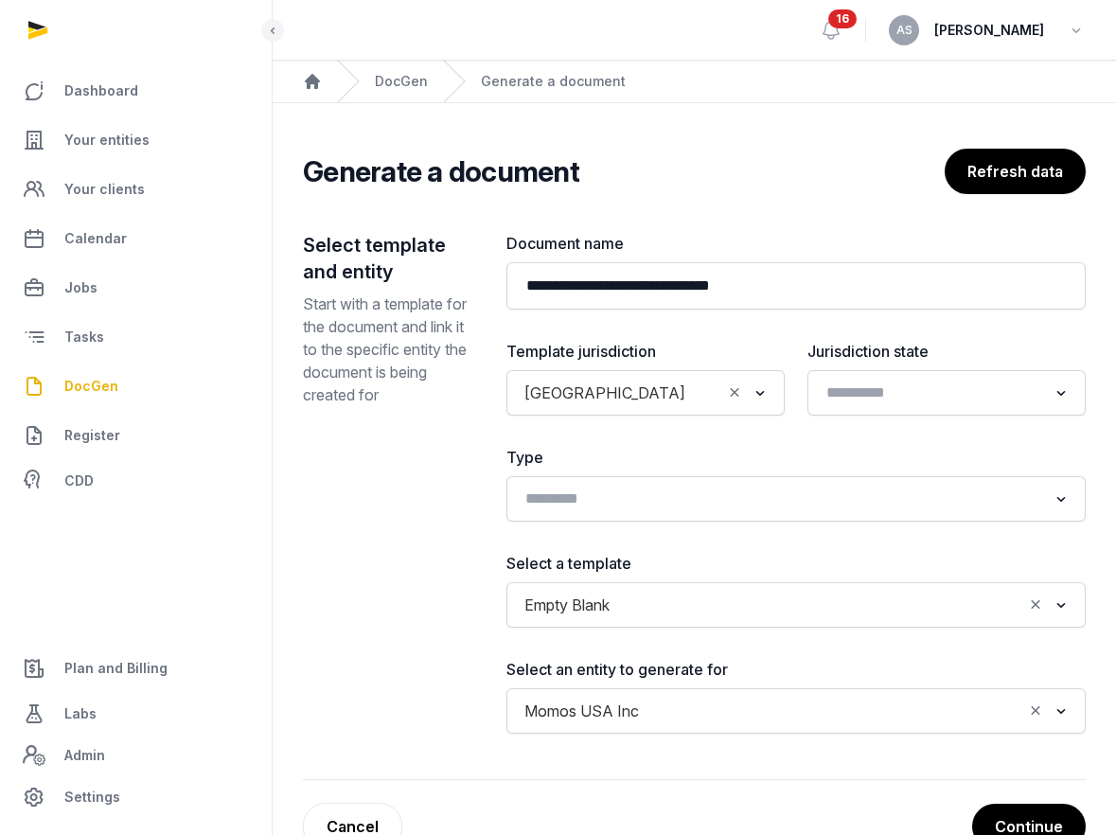
scroll to position [13, 0]
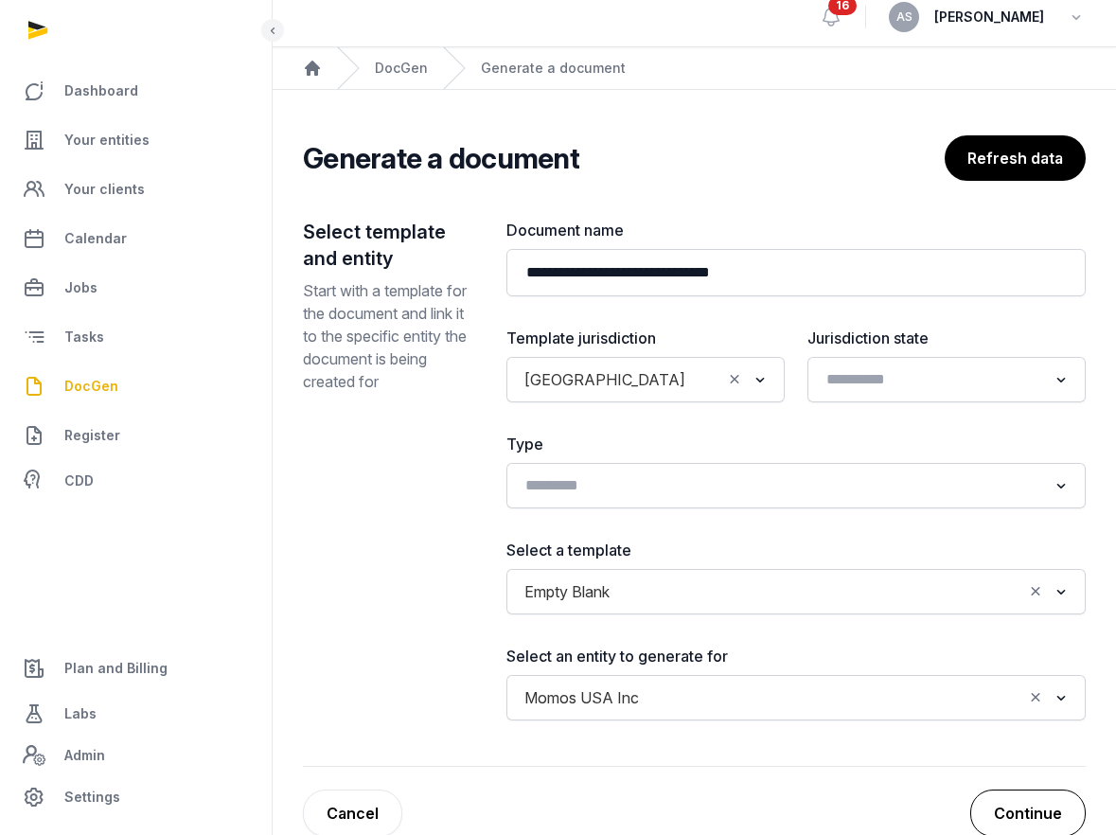
click at [1023, 805] on button "Continue" at bounding box center [1029, 813] width 116 height 47
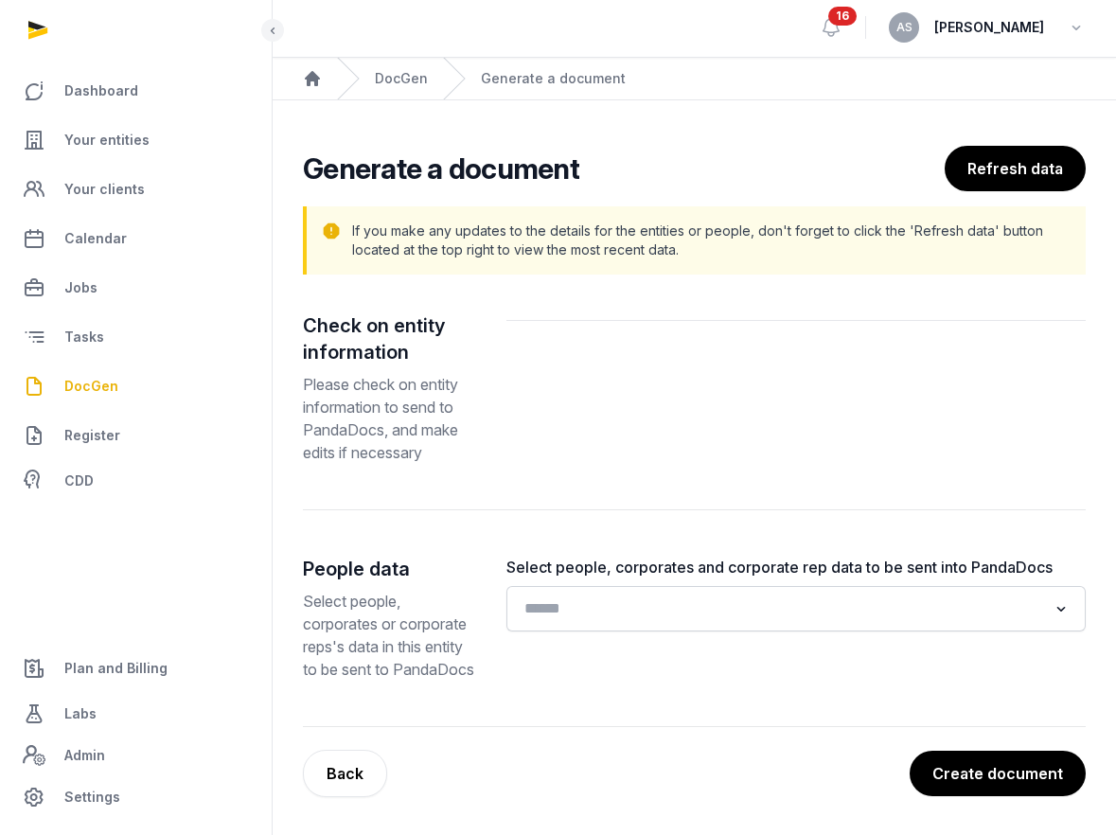
click at [755, 597] on input "Search for option" at bounding box center [782, 609] width 529 height 27
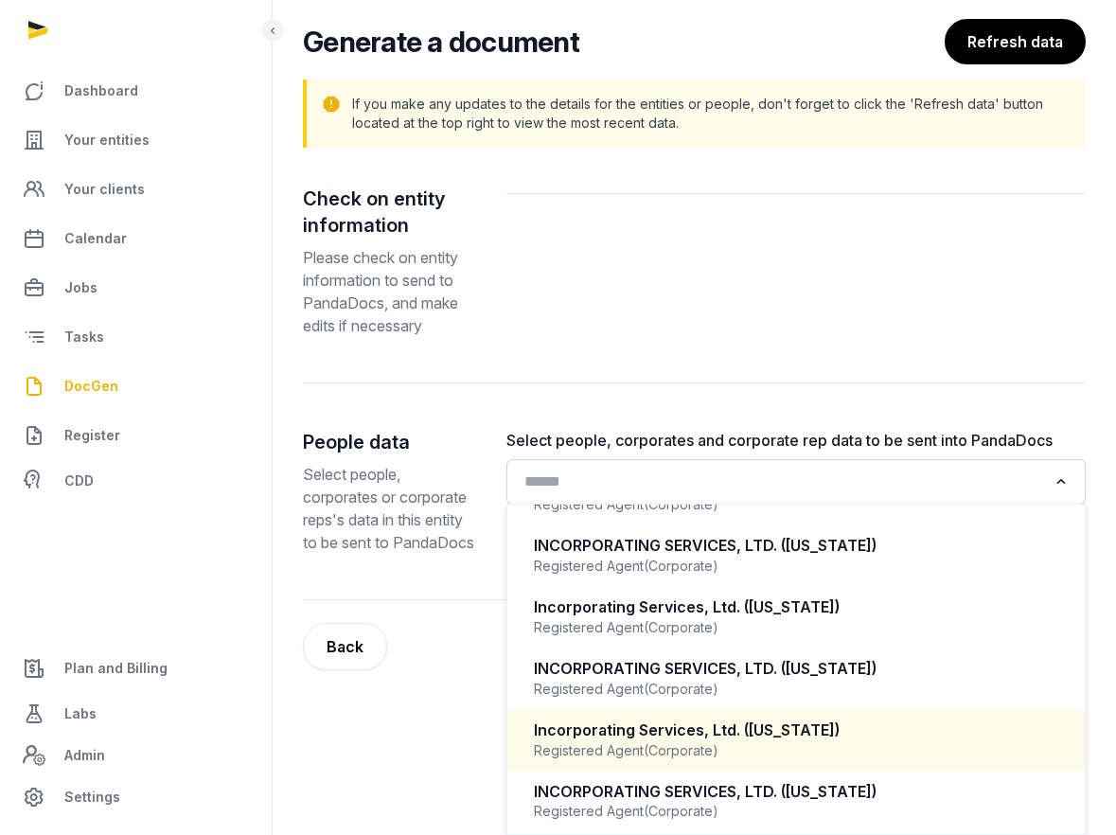
scroll to position [908, 0]
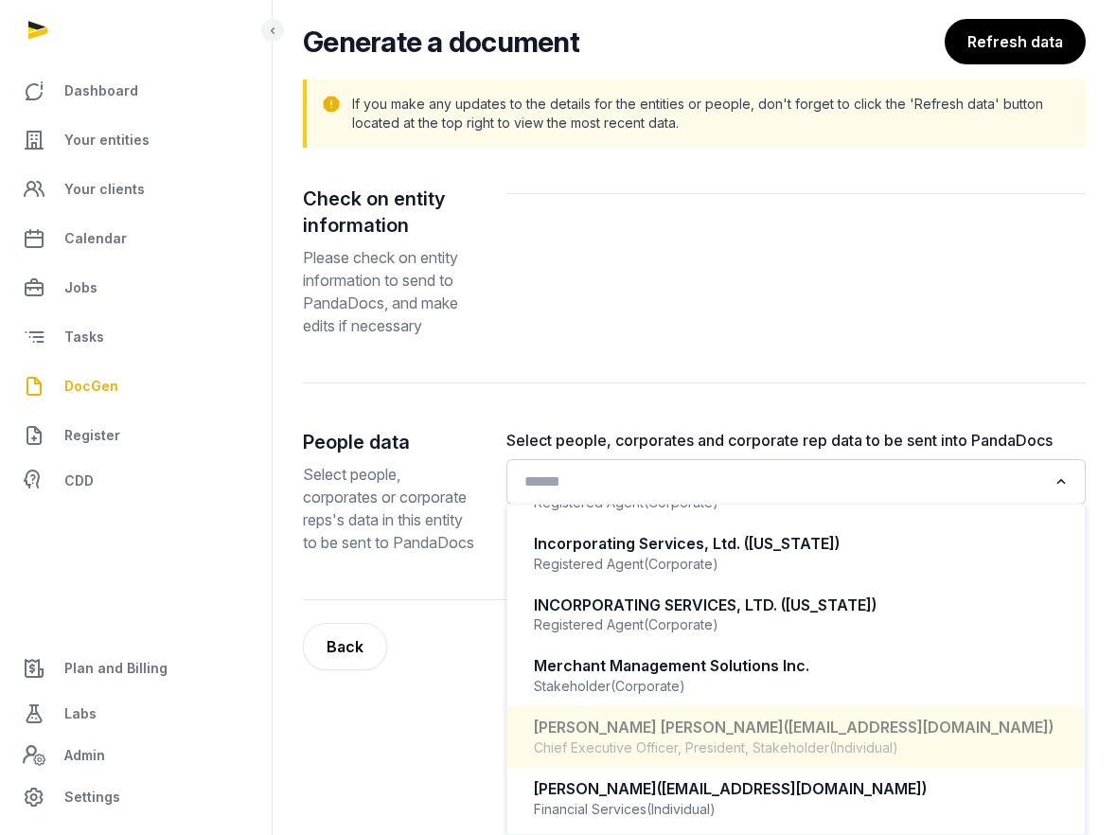
click at [695, 737] on div "Sai [PERSON_NAME] [PERSON_NAME] ([EMAIL_ADDRESS][DOMAIN_NAME])" at bounding box center [796, 728] width 525 height 22
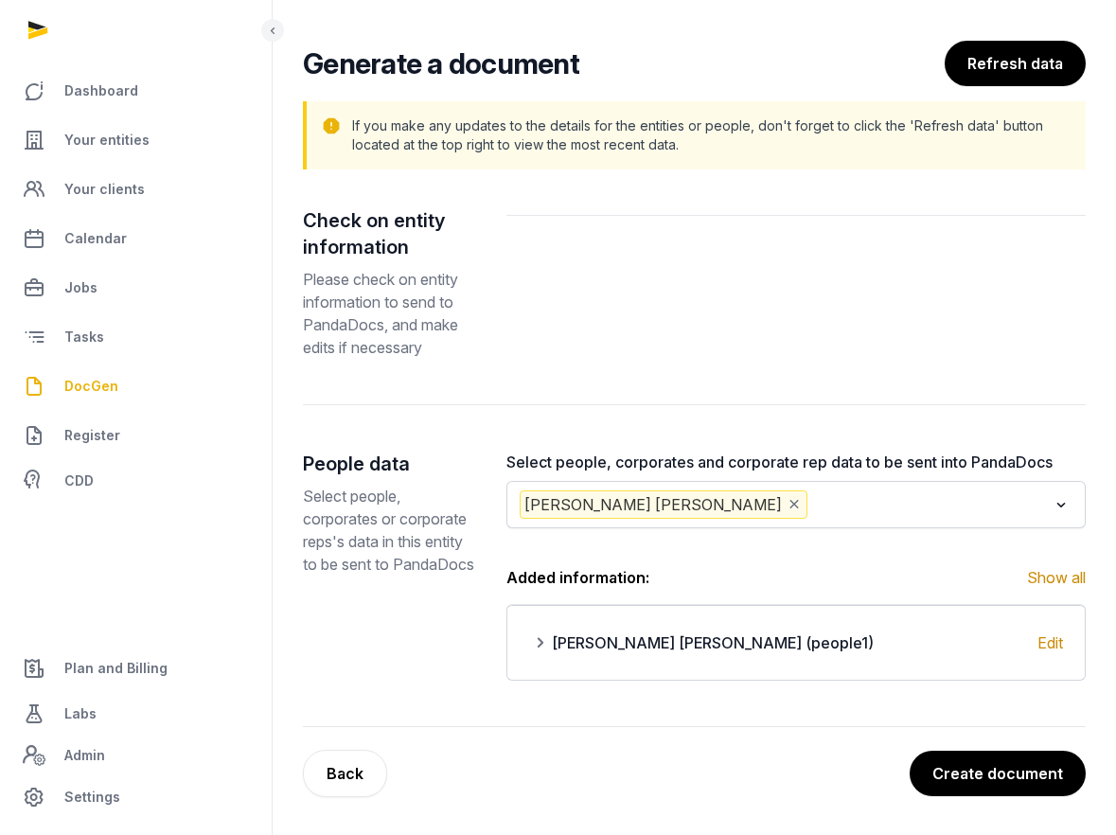
scroll to position [108, 0]
click at [1008, 778] on button "Create document" at bounding box center [997, 773] width 178 height 47
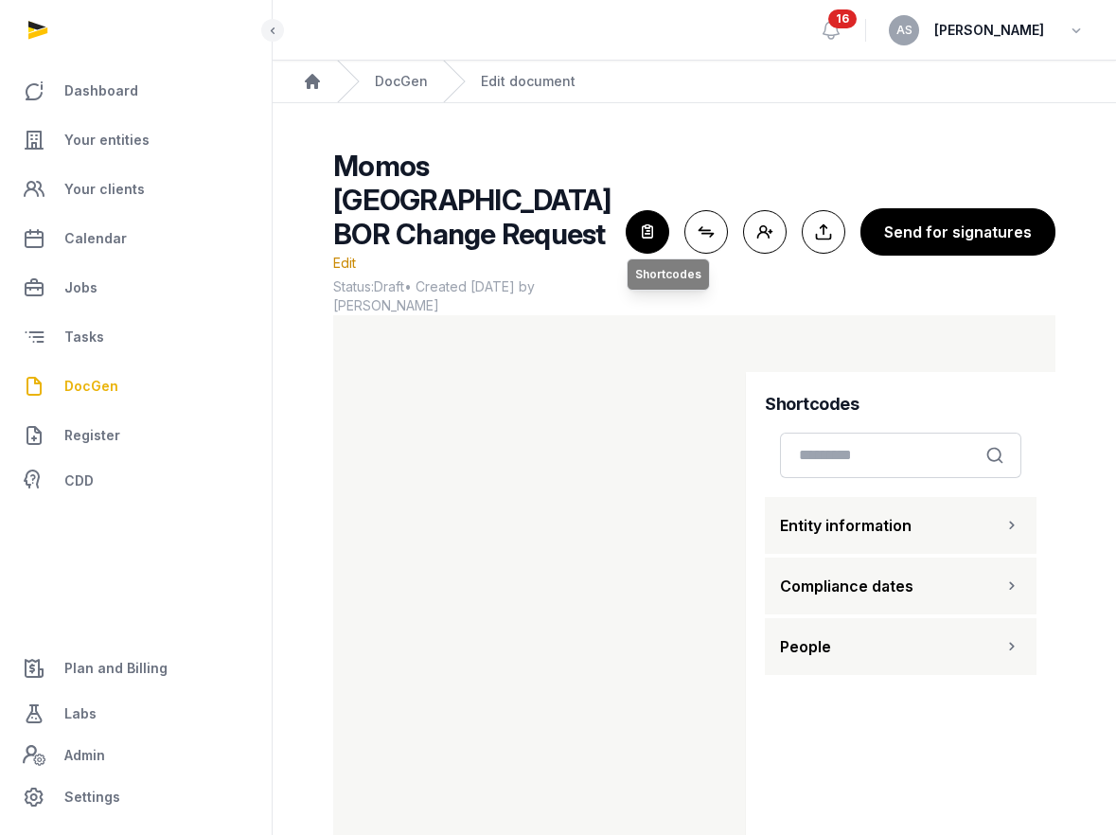
click at [661, 224] on icon "button" at bounding box center [648, 232] width 42 height 42
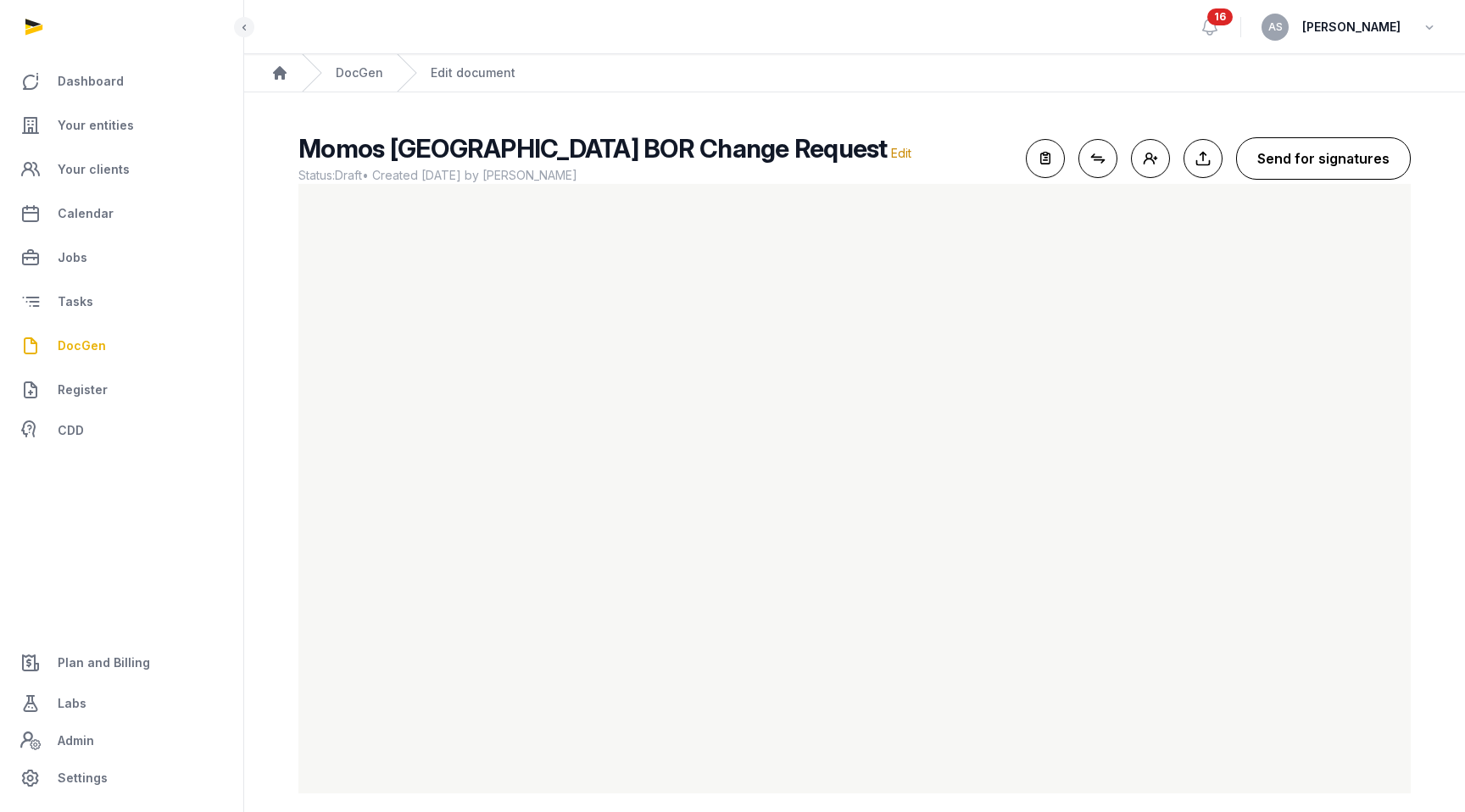
click at [998, 159] on button "Send for signatures" at bounding box center [1324, 158] width 175 height 42
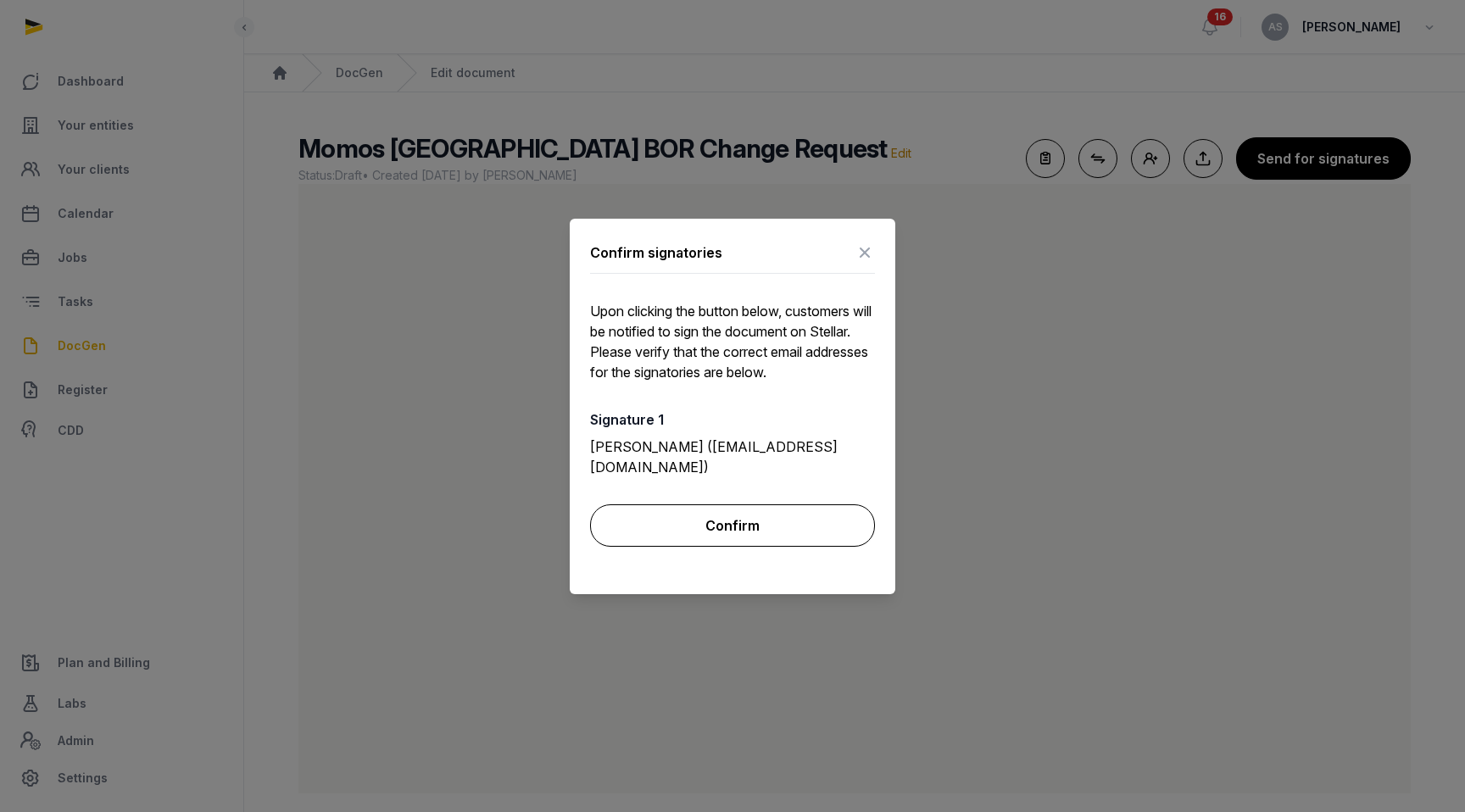
click at [742, 507] on button "Confirm" at bounding box center [732, 525] width 285 height 42
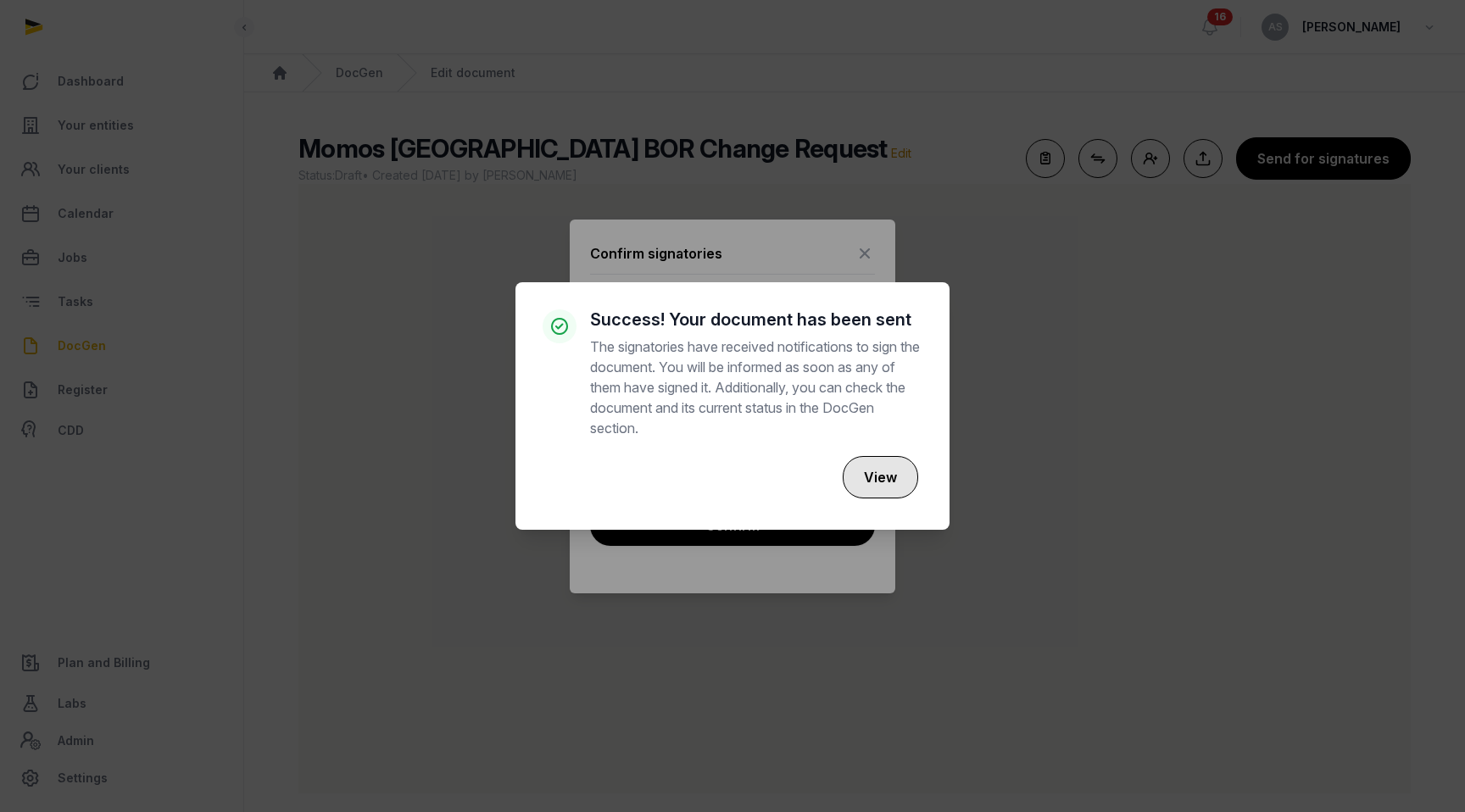
click at [872, 478] on button "View" at bounding box center [880, 476] width 75 height 42
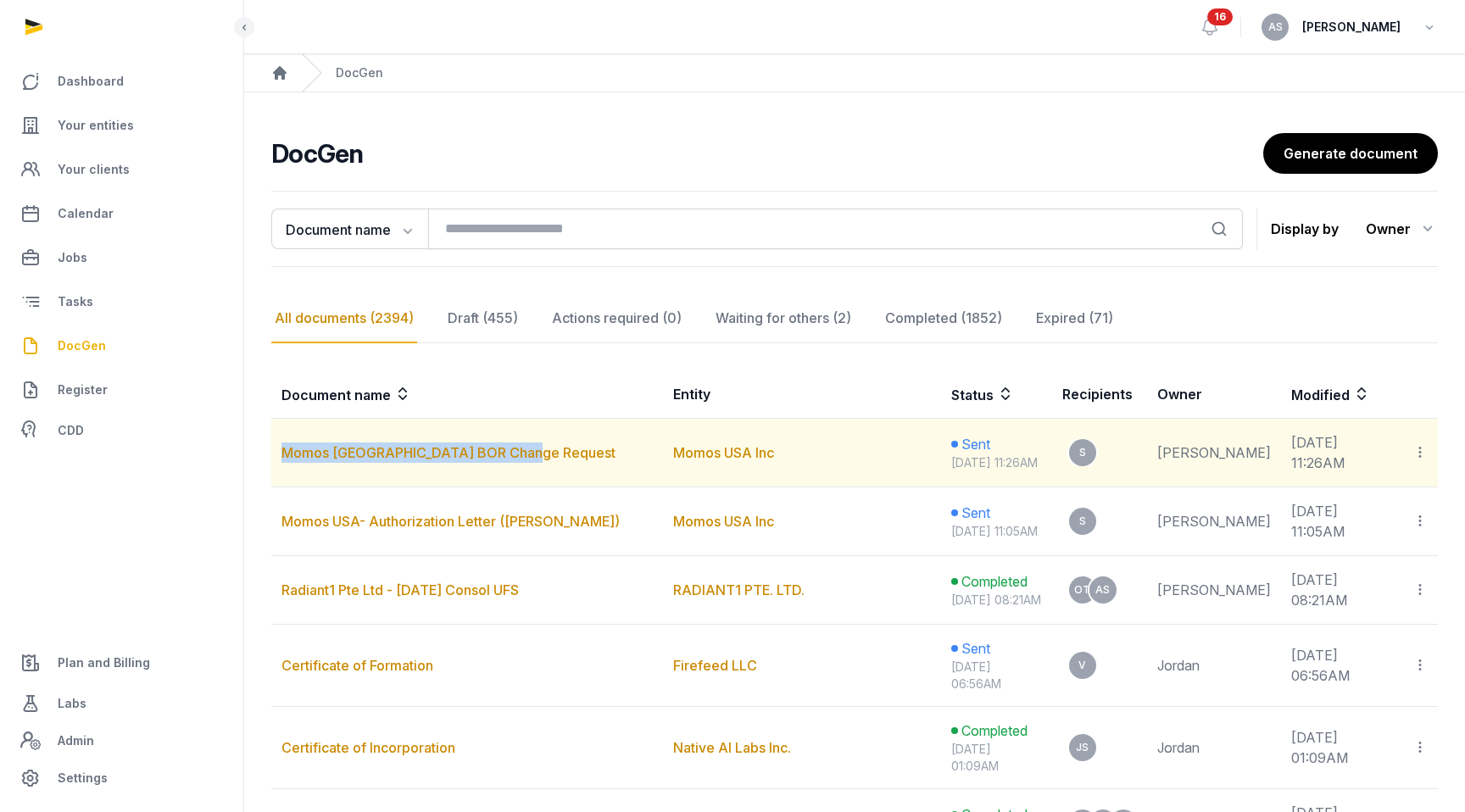
drag, startPoint x: 551, startPoint y: 467, endPoint x: 278, endPoint y: 464, distance: 273.0
click at [278, 460] on td "Momos [GEOGRAPHIC_DATA] BOR Change Request" at bounding box center [467, 453] width 391 height 69
copy link "Momos [GEOGRAPHIC_DATA] BOR Change Request"
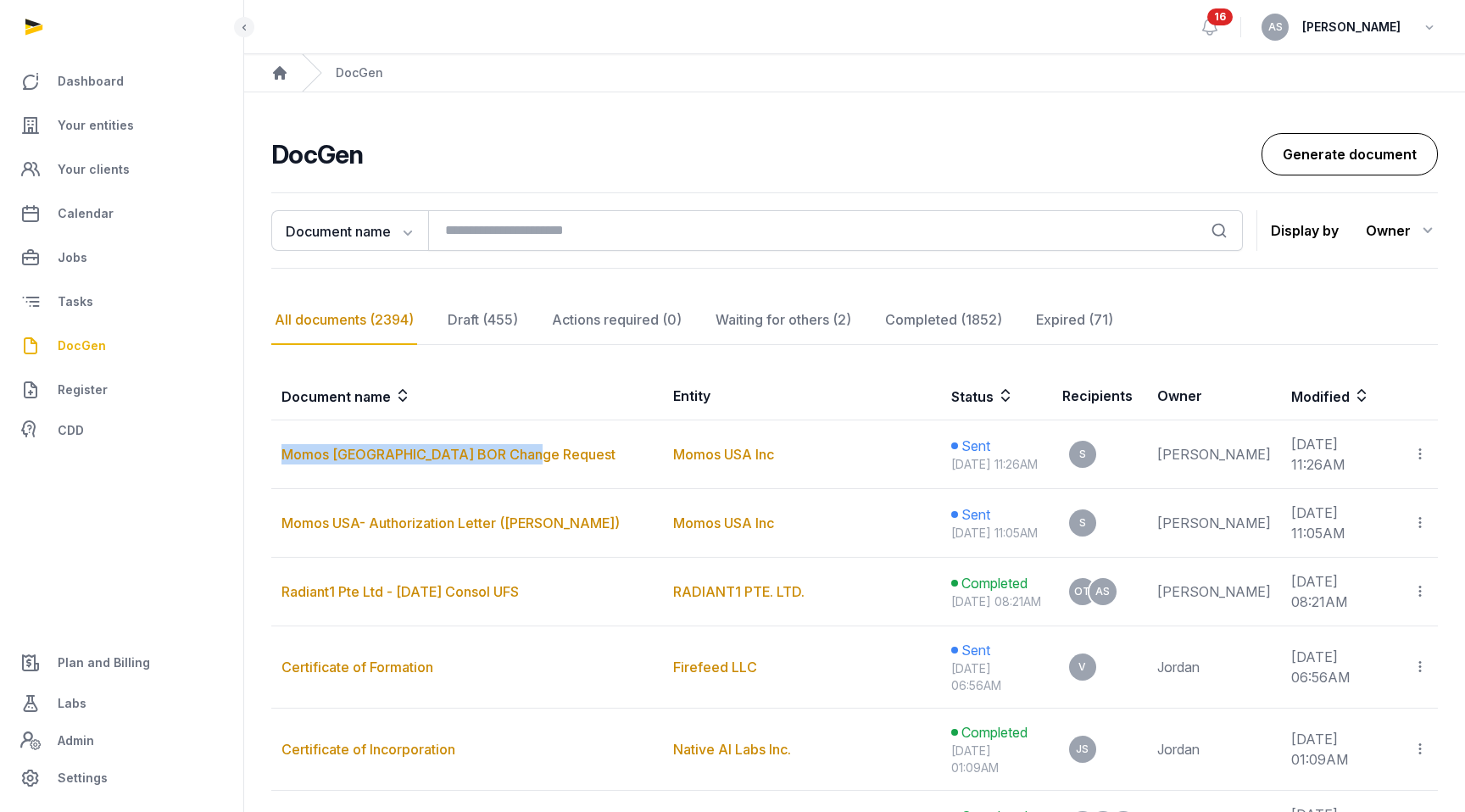
click at [998, 150] on link "Generate document" at bounding box center [1349, 154] width 176 height 42
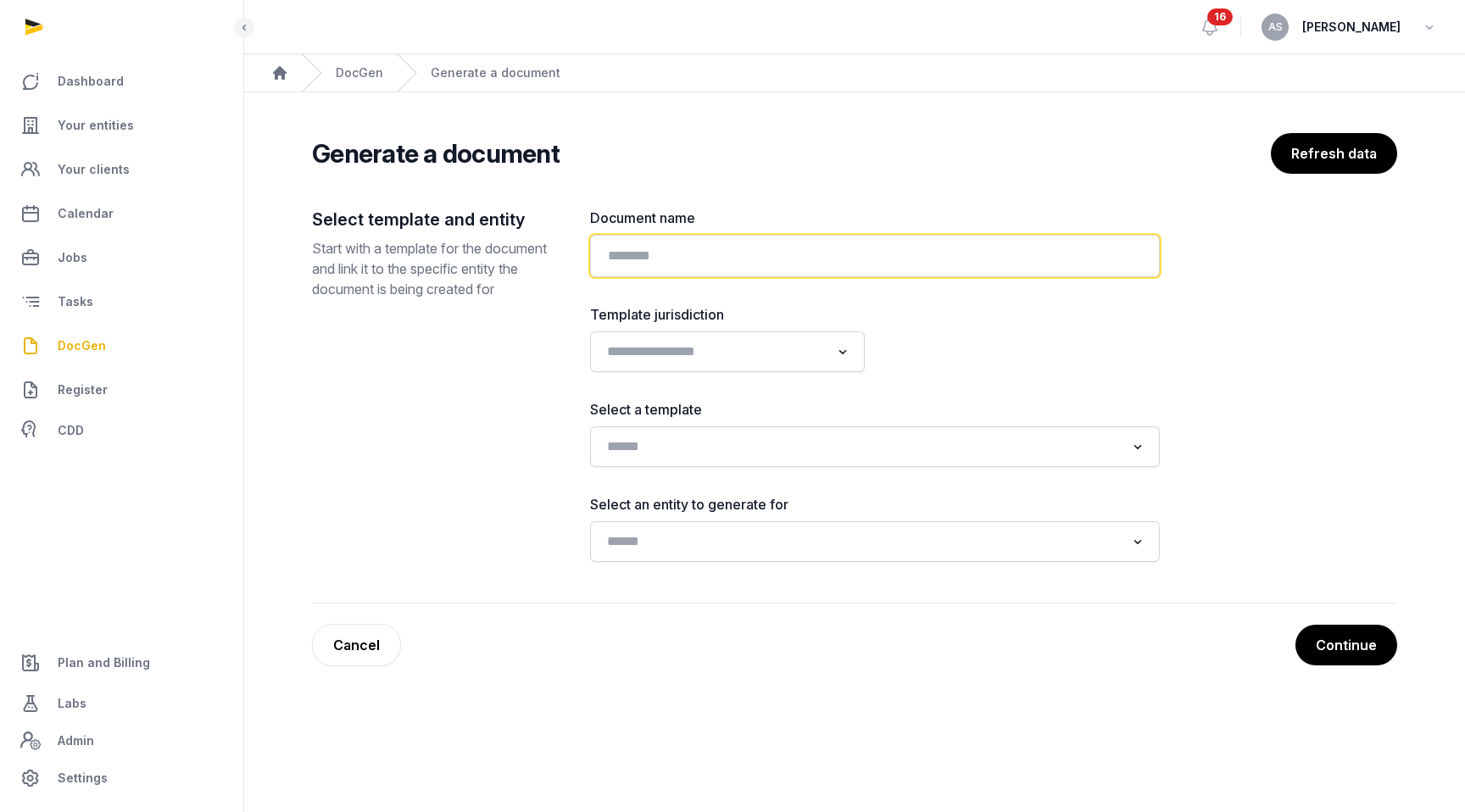
click at [673, 268] on input "text" at bounding box center [875, 255] width 570 height 42
paste input "**********"
click at [720, 254] on input "**********" at bounding box center [875, 255] width 570 height 42
type input "**********"
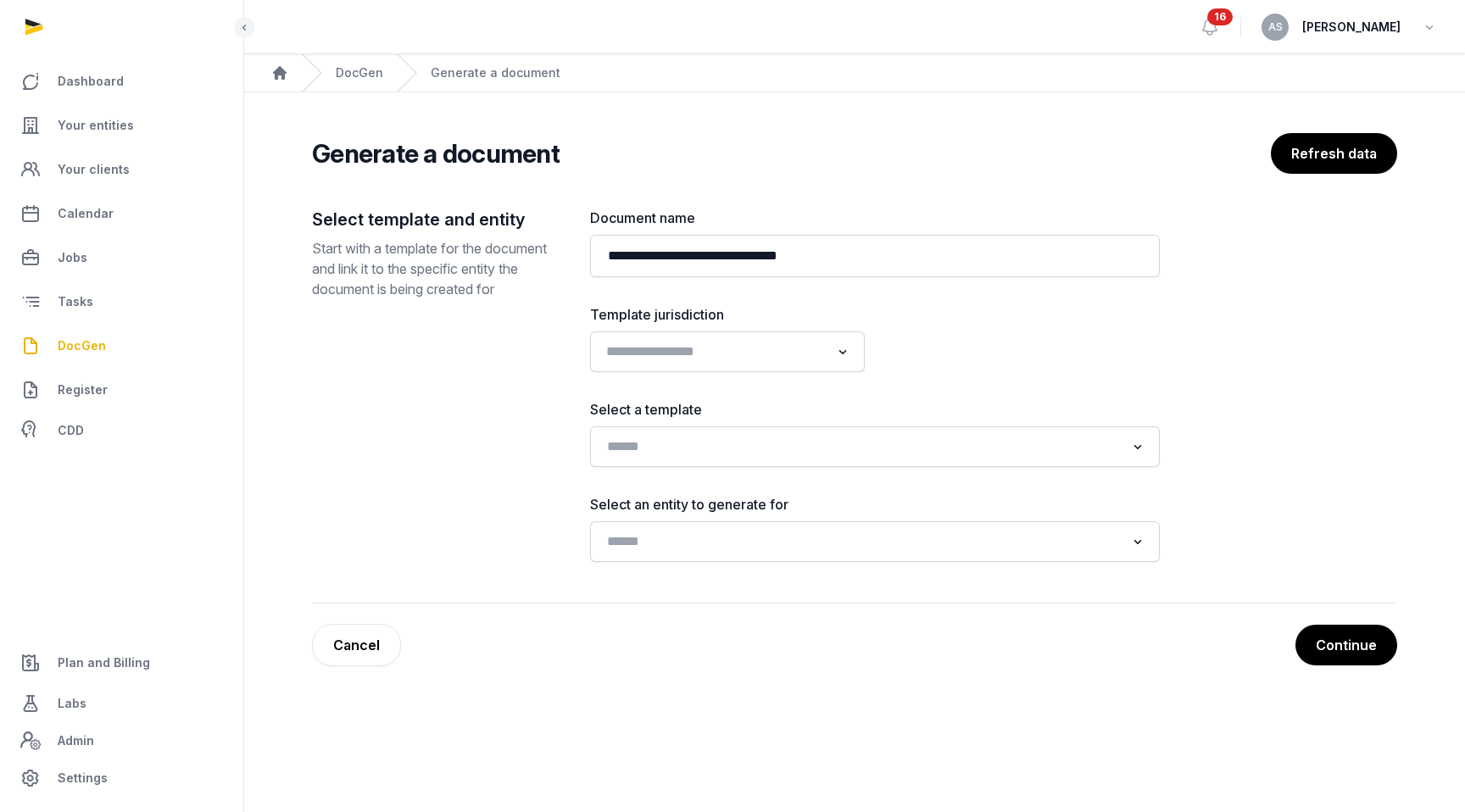
click at [812, 366] on div "Loading..." at bounding box center [727, 352] width 258 height 30
click at [805, 455] on div "**********" at bounding box center [875, 385] width 570 height 355
click at [805, 447] on li "[GEOGRAPHIC_DATA]" at bounding box center [727, 437] width 273 height 24
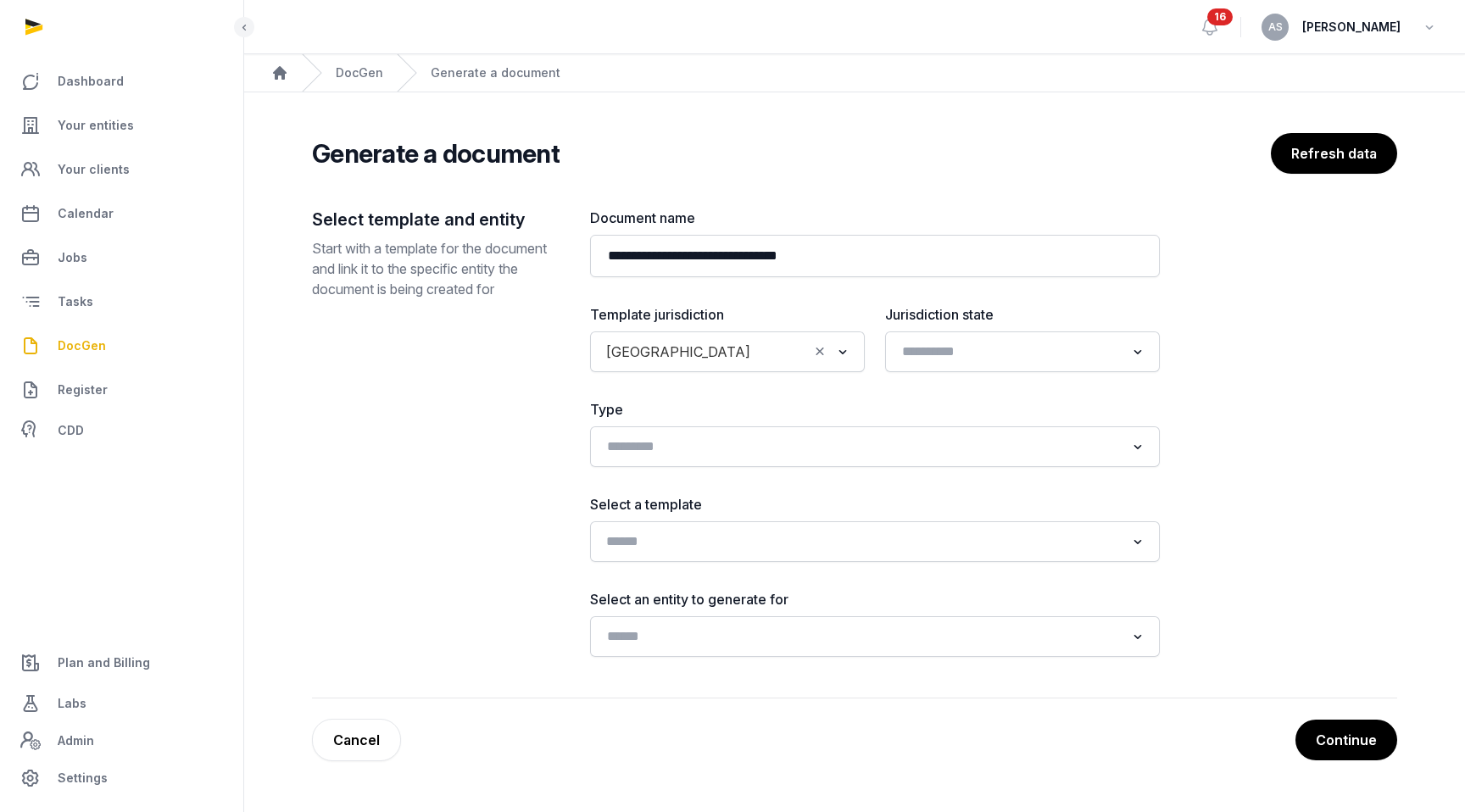
click at [861, 546] on input "Search for option" at bounding box center [862, 542] width 525 height 24
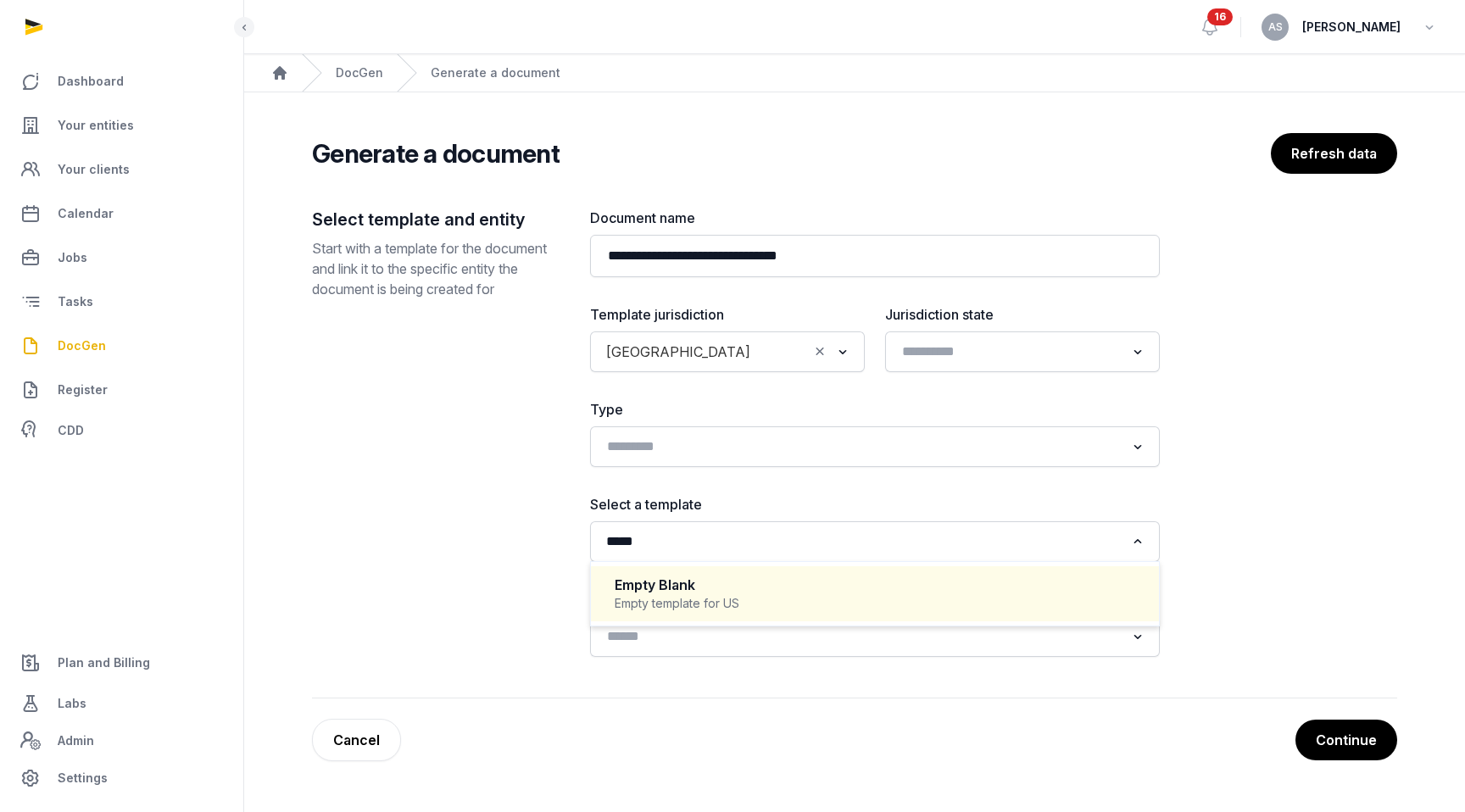
click at [828, 593] on div "Empty Blank" at bounding box center [874, 585] width 520 height 20
type input "*****"
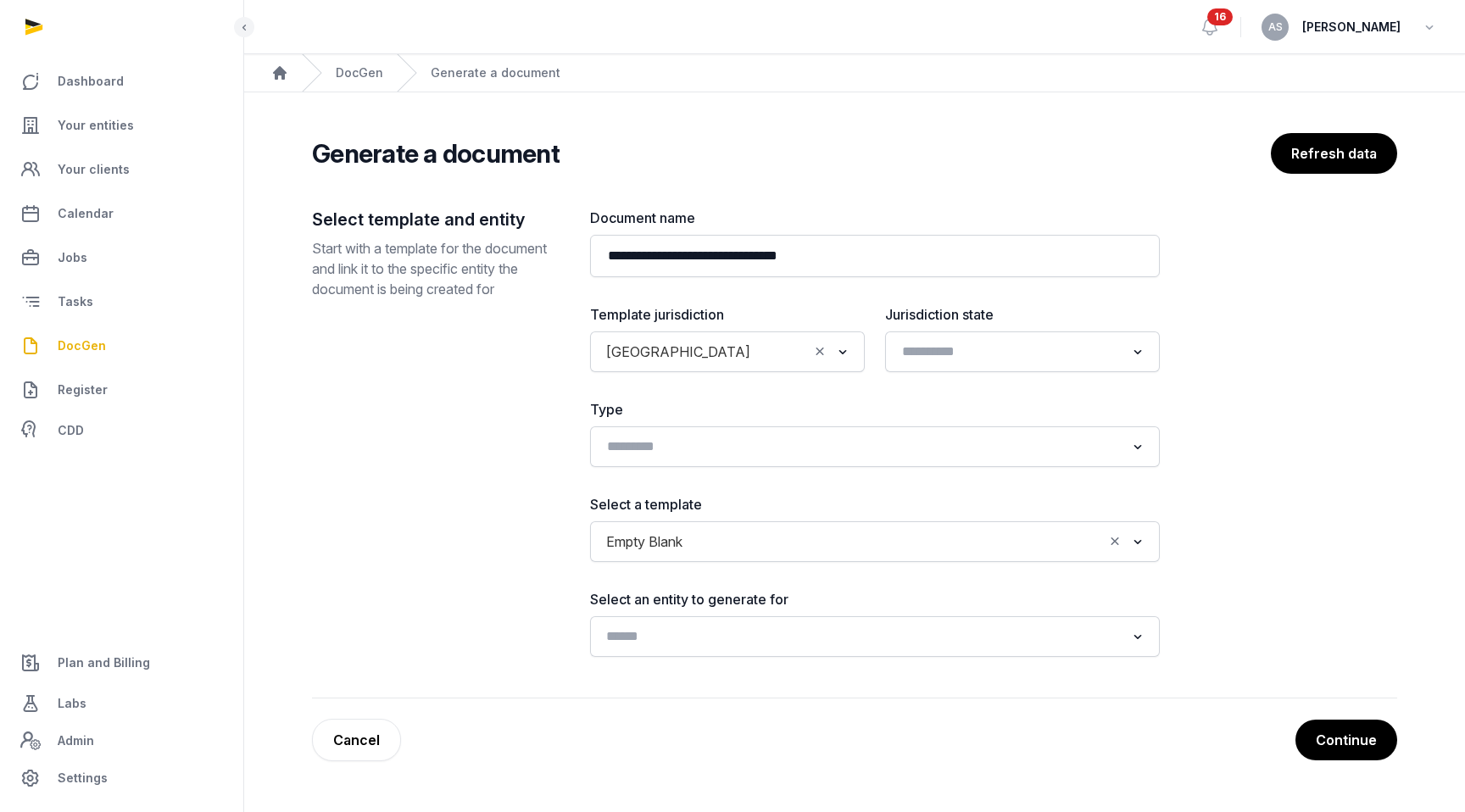
click at [814, 625] on input "Search for option" at bounding box center [862, 637] width 525 height 24
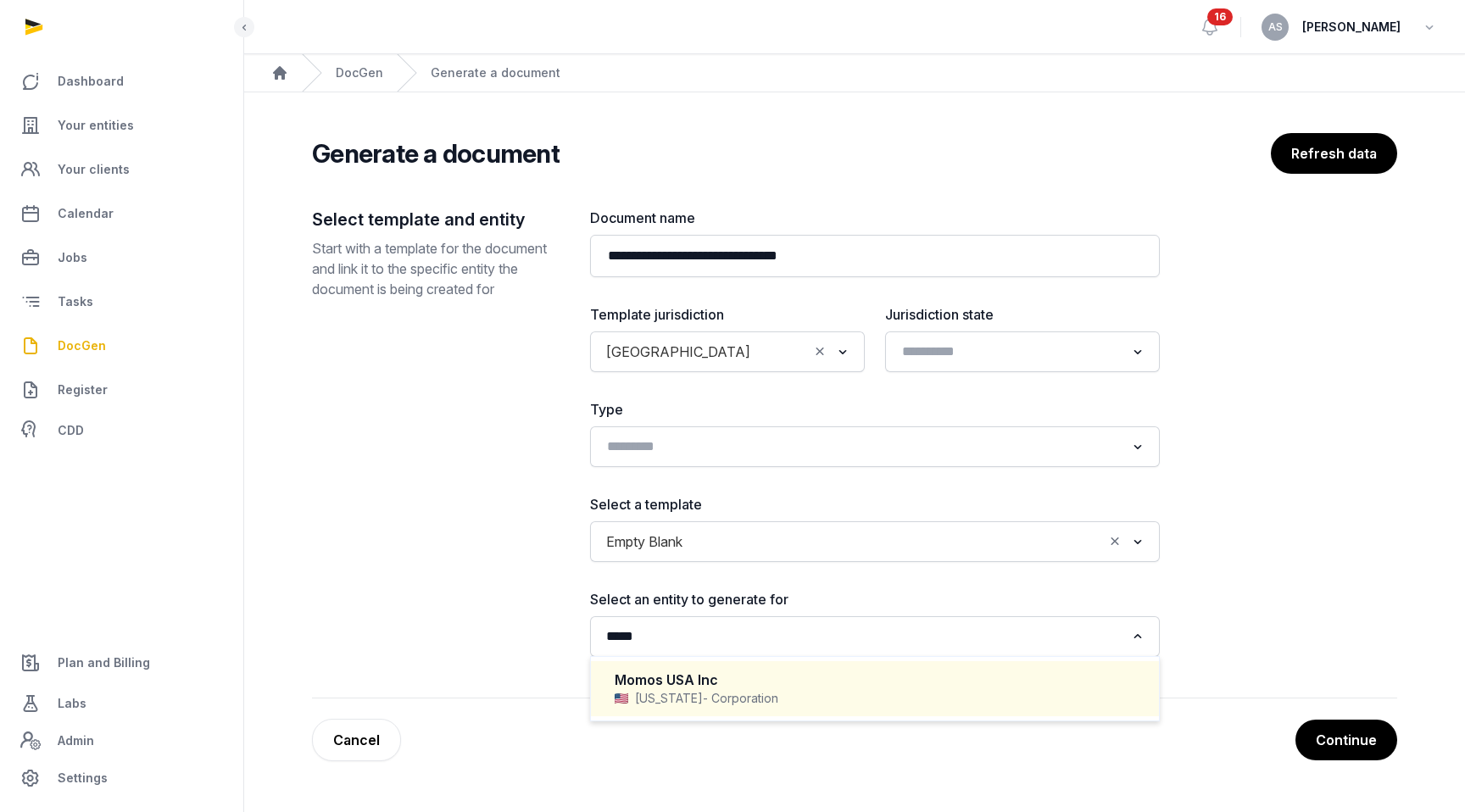
click at [819, 697] on div "[US_STATE] - Corporation" at bounding box center [874, 698] width 520 height 17
type input "*****"
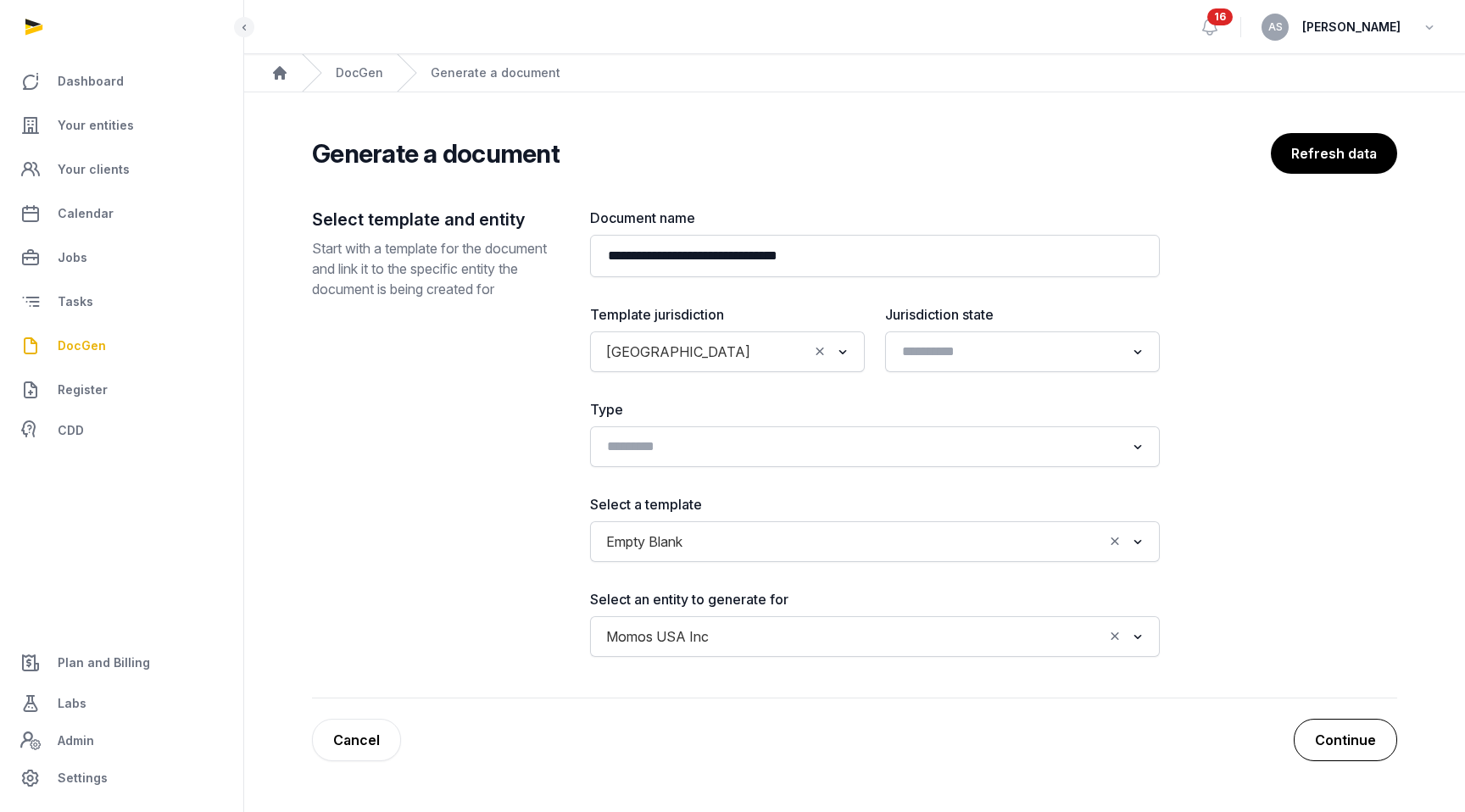
click at [998, 731] on button "Continue" at bounding box center [1346, 739] width 104 height 42
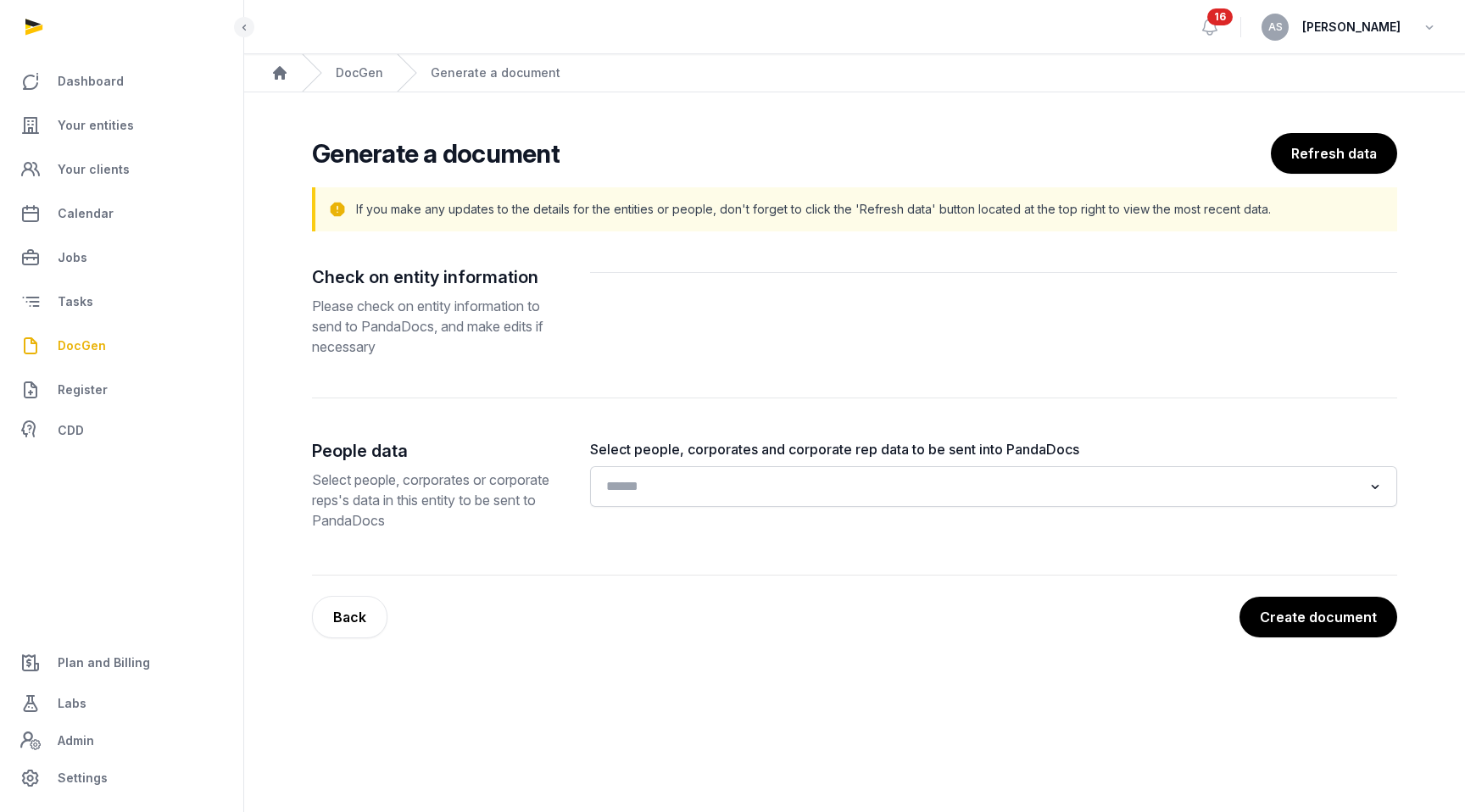
click at [998, 487] on input "Search for option" at bounding box center [981, 486] width 762 height 24
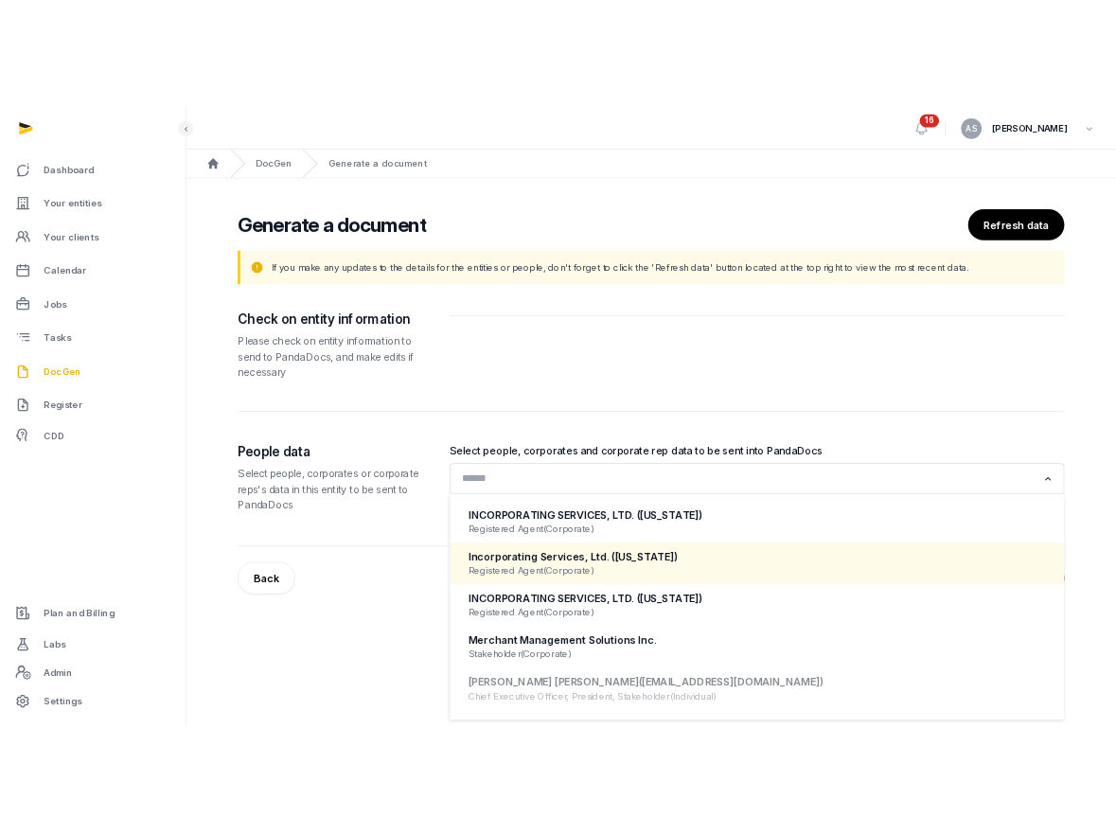
scroll to position [908, 0]
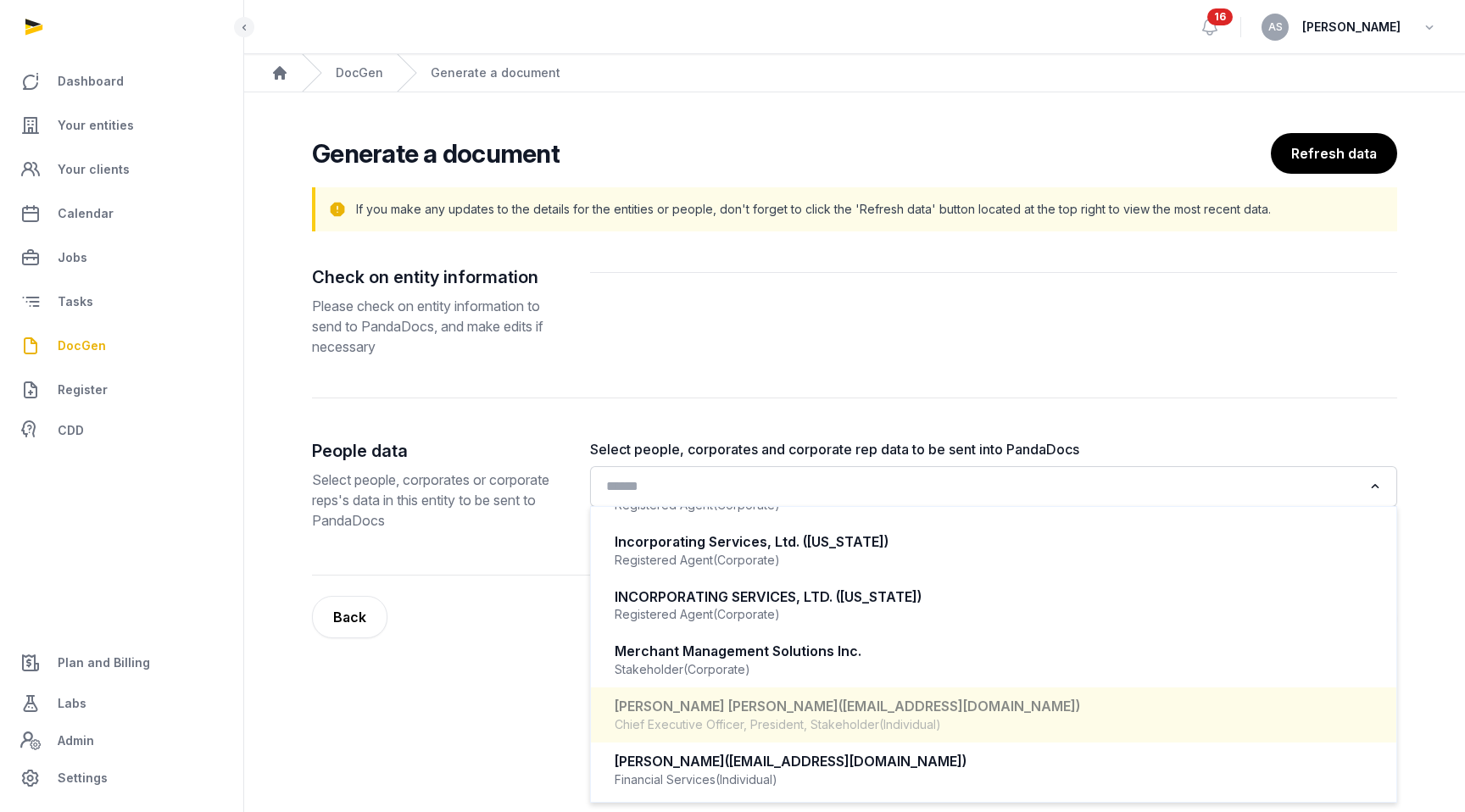
click at [881, 710] on span "([EMAIL_ADDRESS][DOMAIN_NAME])" at bounding box center [959, 705] width 242 height 17
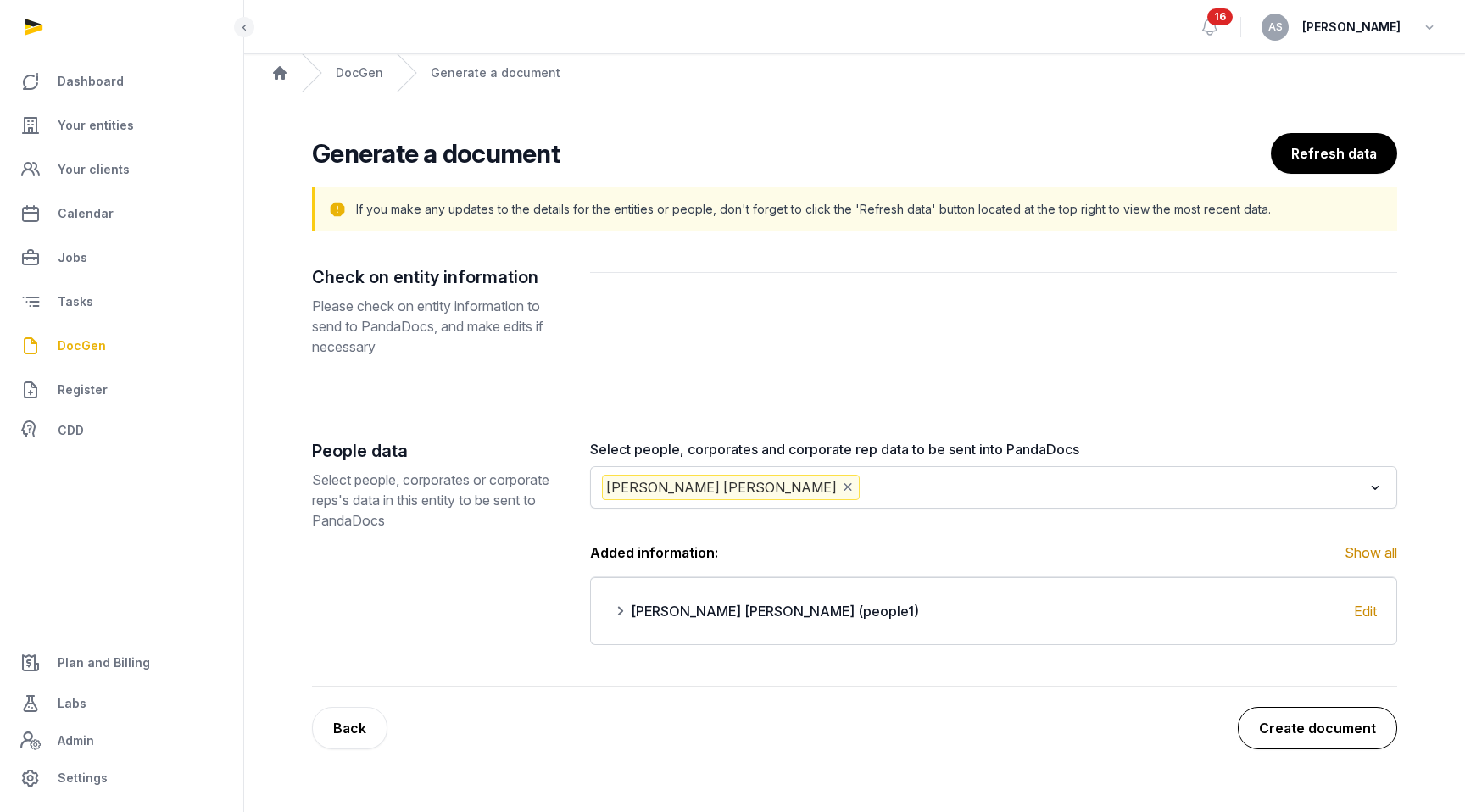
click at [998, 728] on button "Create document" at bounding box center [1317, 728] width 159 height 42
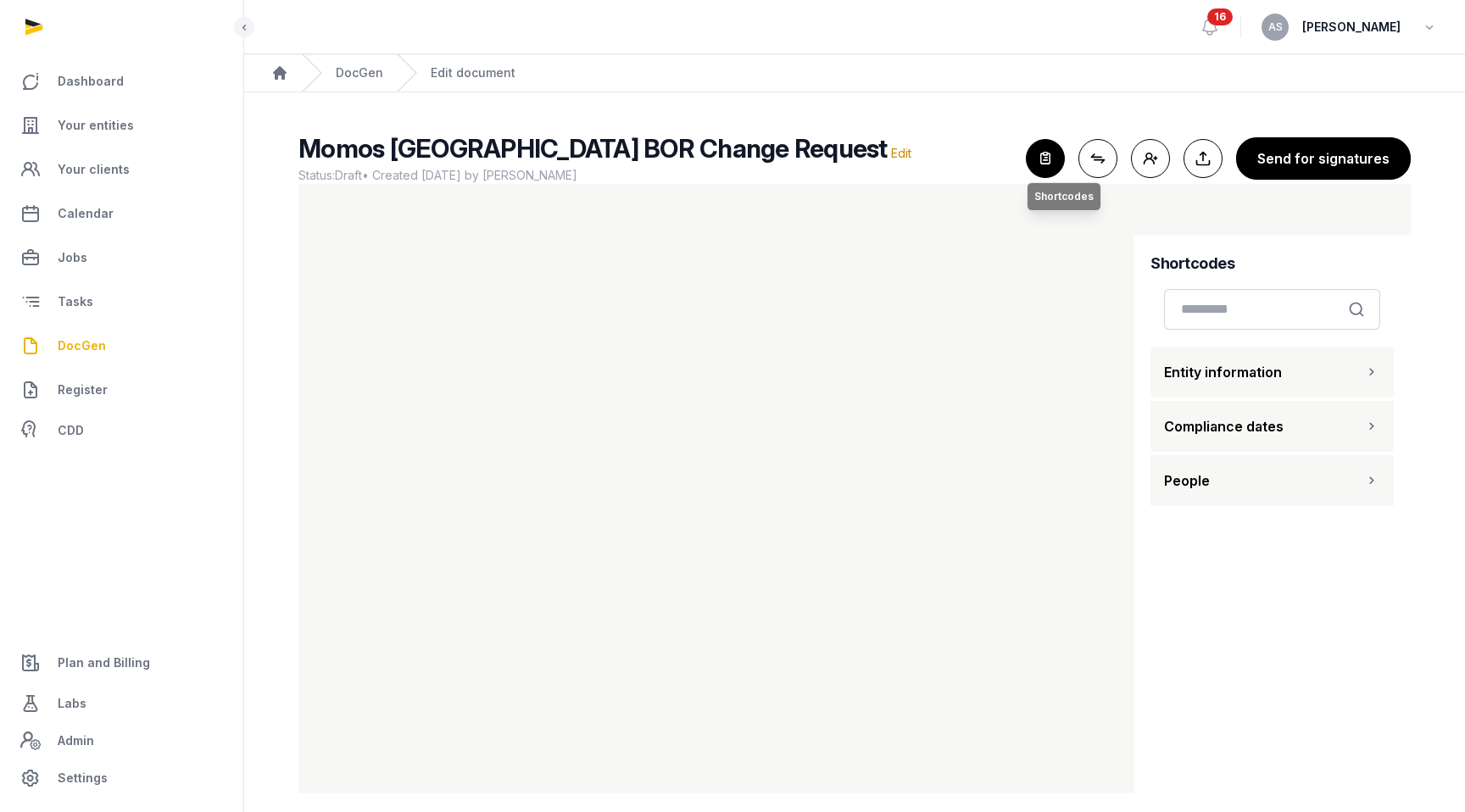
click at [998, 157] on icon "button" at bounding box center [1046, 158] width 38 height 38
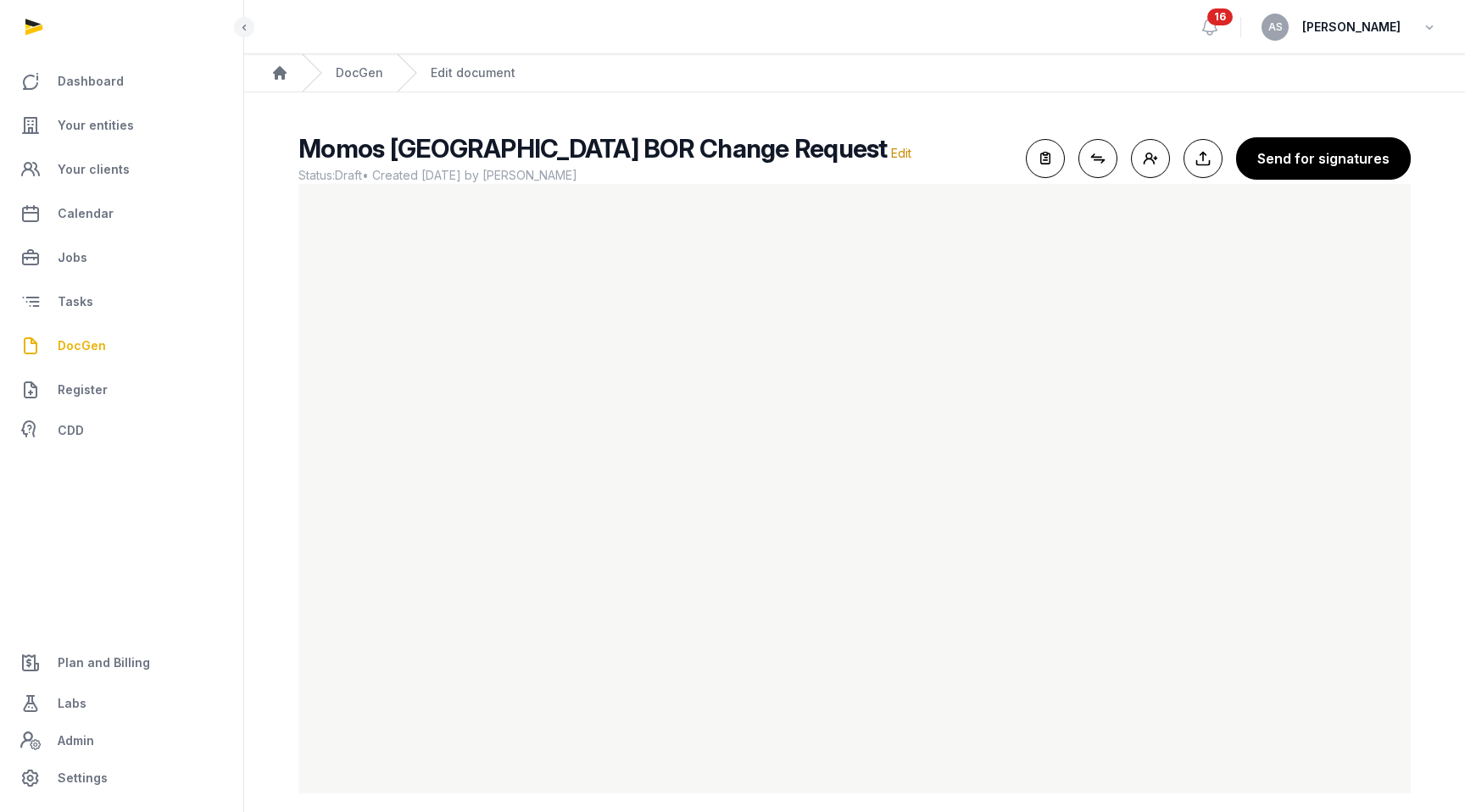
scroll to position [14, 0]
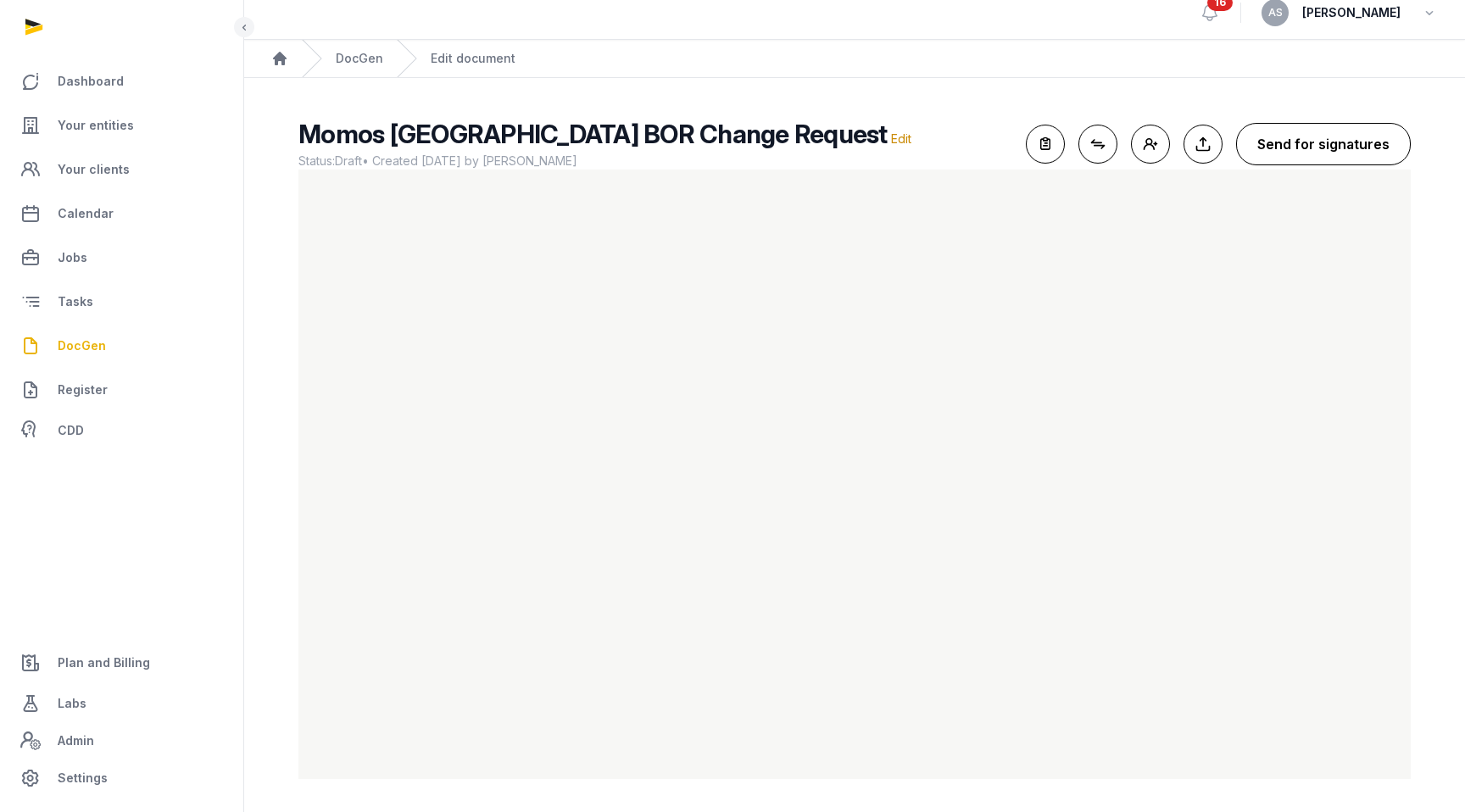
click at [998, 139] on button "Send for signatures" at bounding box center [1324, 143] width 175 height 42
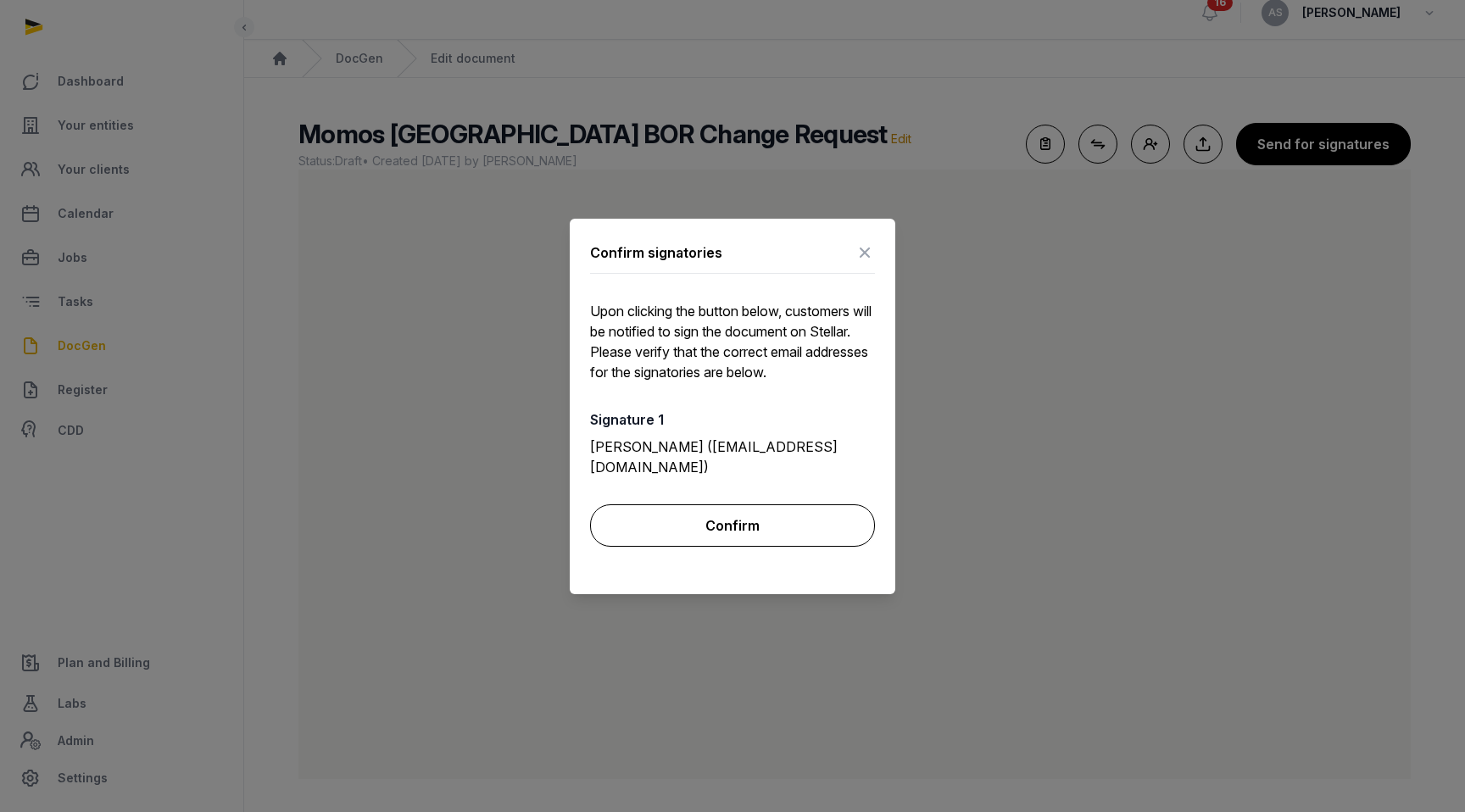
click at [747, 527] on button "Confirm" at bounding box center [732, 525] width 285 height 42
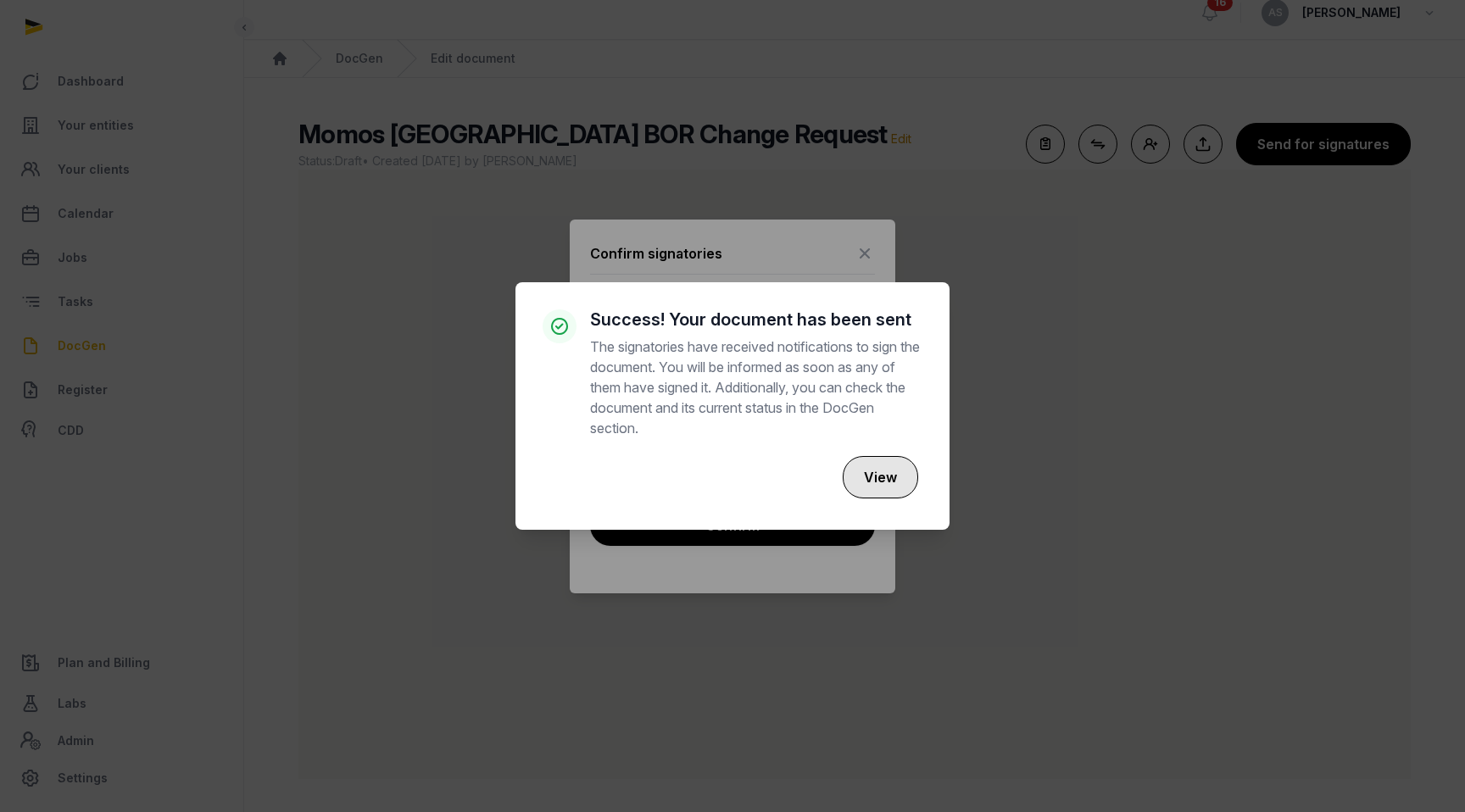
click at [878, 483] on button "View" at bounding box center [880, 476] width 75 height 42
